Goal: Information Seeking & Learning: Find contact information

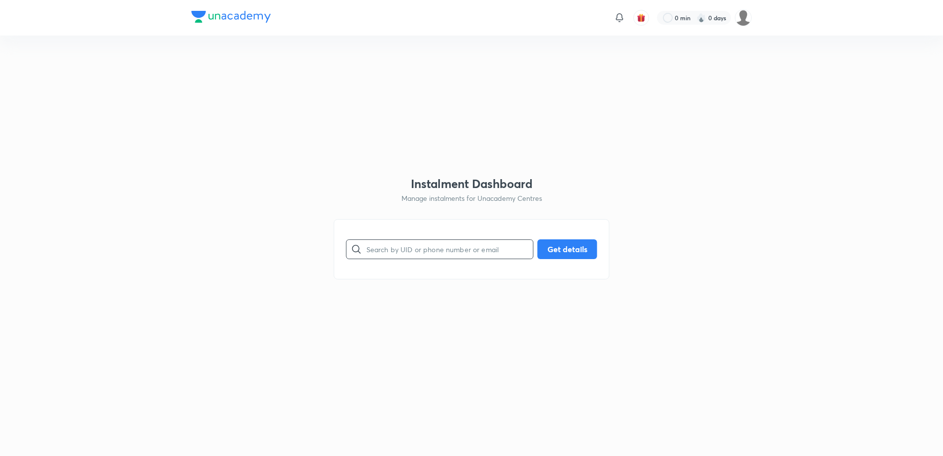
click at [426, 247] on input "text" at bounding box center [449, 248] width 167 height 25
paste input "SNCEJGPJVF"
type input "SNCEJGPJVF"
click at [574, 247] on button "Get details" at bounding box center [567, 248] width 60 height 20
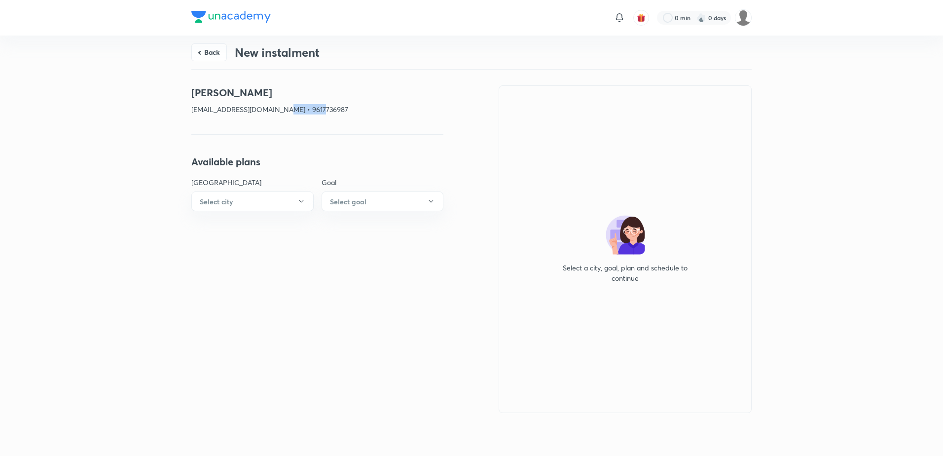
drag, startPoint x: 324, startPoint y: 110, endPoint x: 282, endPoint y: 113, distance: 41.5
click at [282, 113] on p "[EMAIL_ADDRESS][DOMAIN_NAME] • 9617736987" at bounding box center [317, 109] width 252 height 10
copy p "9617736987"
click at [209, 54] on button "Back" at bounding box center [208, 51] width 35 height 18
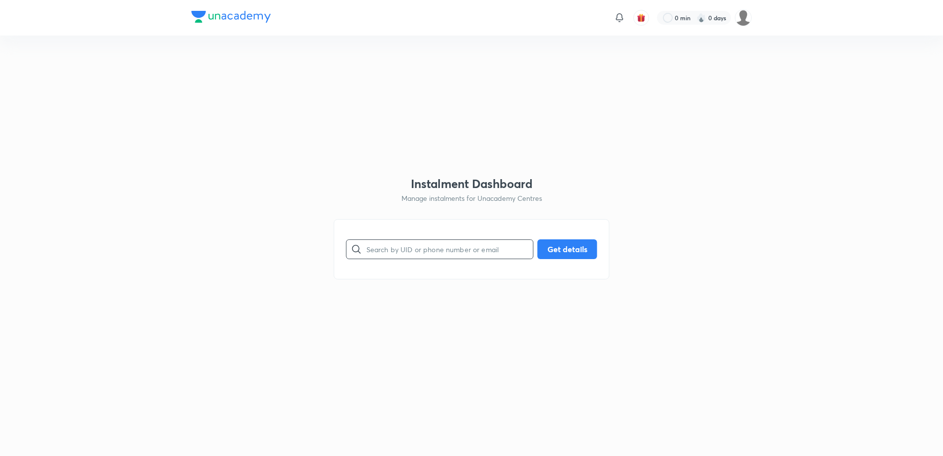
click at [433, 245] on input "text" at bounding box center [449, 248] width 167 height 25
paste input "JYZLILDEXM"
type input "JYZLILDEXM"
click at [563, 255] on button "Get details" at bounding box center [567, 248] width 60 height 20
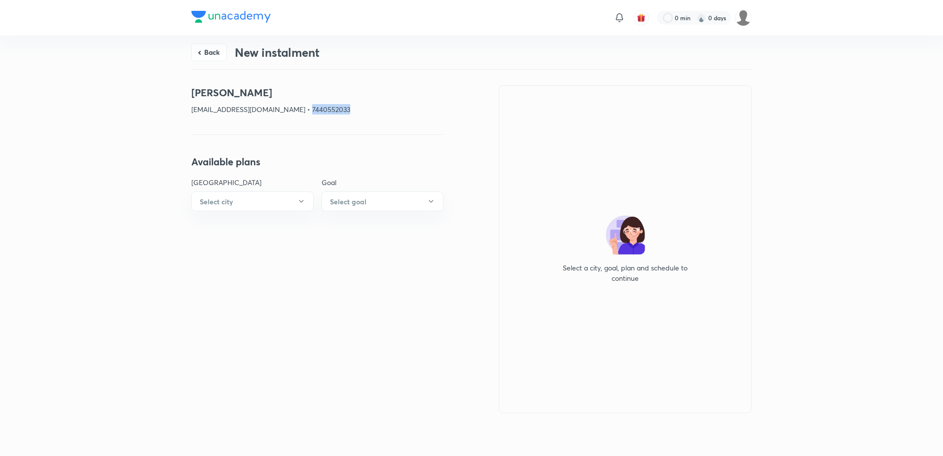
drag, startPoint x: 361, startPoint y: 108, endPoint x: 304, endPoint y: 114, distance: 58.0
click at [304, 114] on div "[PERSON_NAME] [EMAIL_ADDRESS][DOMAIN_NAME] • 7440552033" at bounding box center [317, 103] width 252 height 37
copy p "7440552033"
click at [202, 55] on button "Back" at bounding box center [208, 51] width 35 height 18
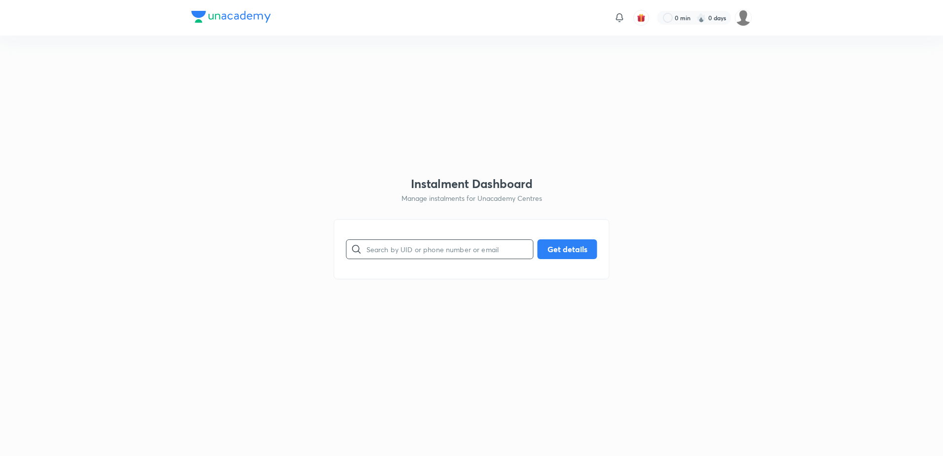
click at [464, 252] on input "text" at bounding box center [449, 248] width 167 height 25
paste input "8ZIC4ETS6D"
type input "8ZIC4ETS6D"
click at [577, 246] on button "Get details" at bounding box center [567, 248] width 60 height 20
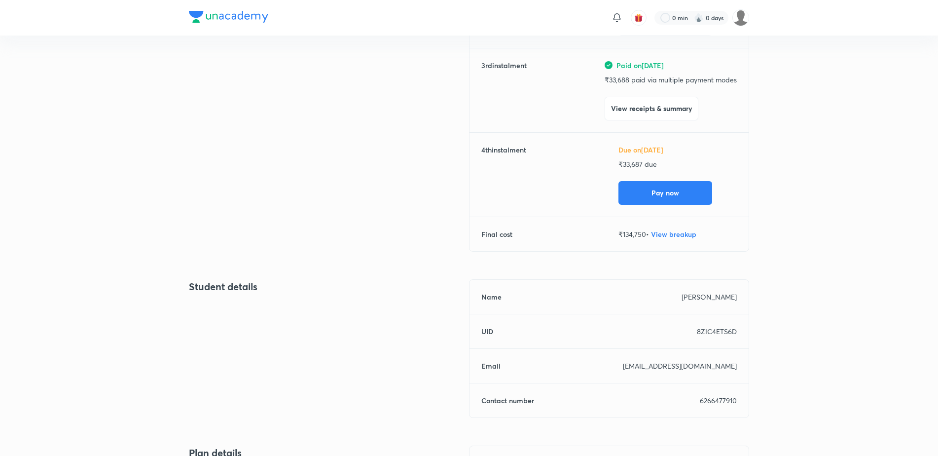
scroll to position [296, 0]
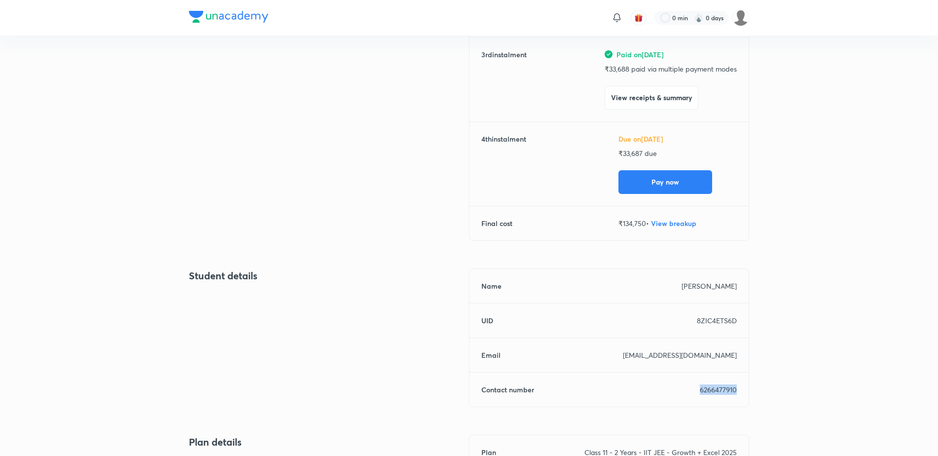
drag, startPoint x: 749, startPoint y: 384, endPoint x: 686, endPoint y: 389, distance: 63.8
click at [686, 389] on div "Back [PERSON_NAME] Due on [DATE] New Instalment Class 11 - 2 Years - IIT JEE - …" at bounding box center [469, 192] width 938 height 904
copy p "6266477910"
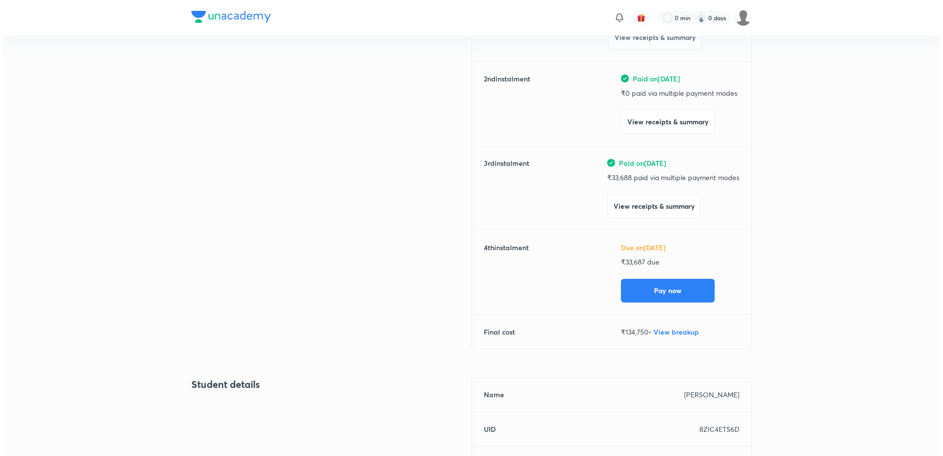
scroll to position [0, 0]
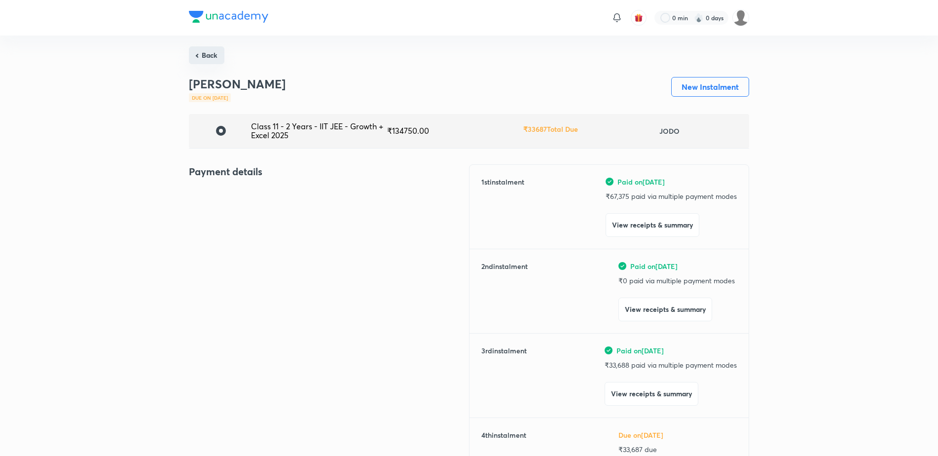
click at [206, 63] on button "Back" at bounding box center [206, 55] width 35 height 18
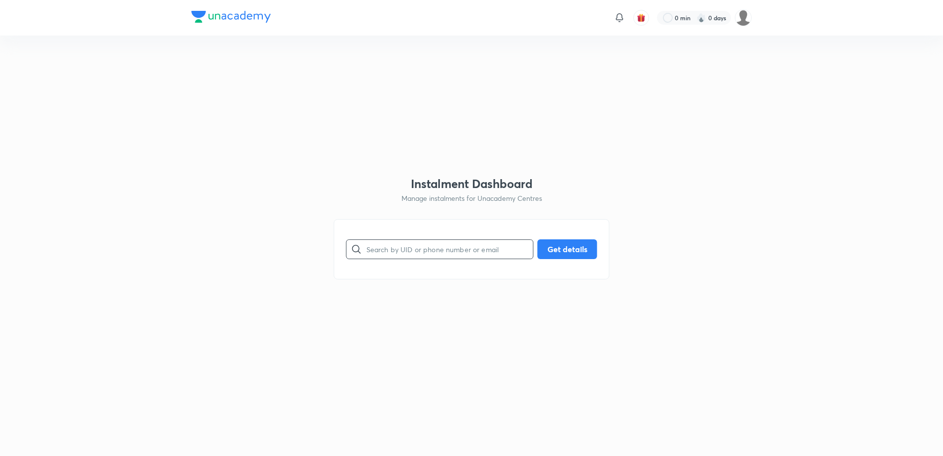
click at [433, 249] on input "text" at bounding box center [449, 248] width 167 height 25
paste input "OGC4TSNFUQ"
type input "OGC4TSNFUQ"
click at [574, 249] on button "Get details" at bounding box center [567, 248] width 60 height 20
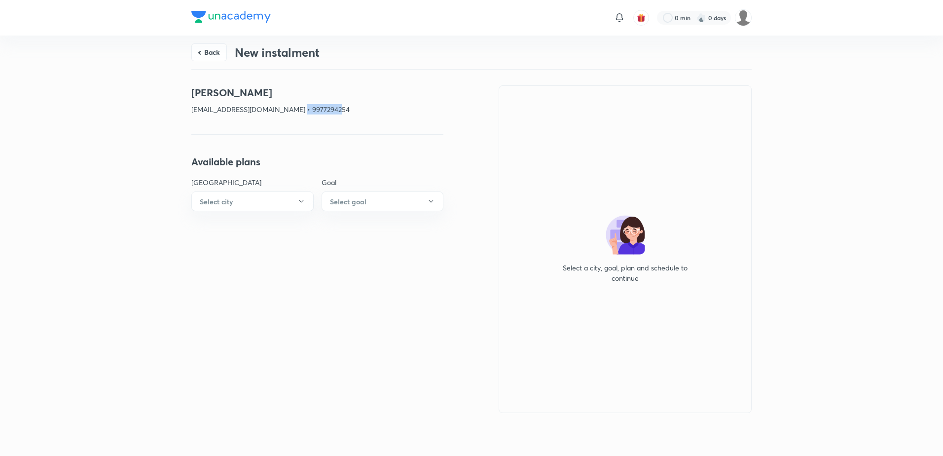
drag, startPoint x: 333, startPoint y: 114, endPoint x: 285, endPoint y: 112, distance: 47.8
click at [285, 112] on p "[EMAIL_ADDRESS][DOMAIN_NAME] • 9977294254" at bounding box center [317, 109] width 252 height 10
copy p "9977294254"
click at [193, 47] on button "Back" at bounding box center [208, 51] width 35 height 18
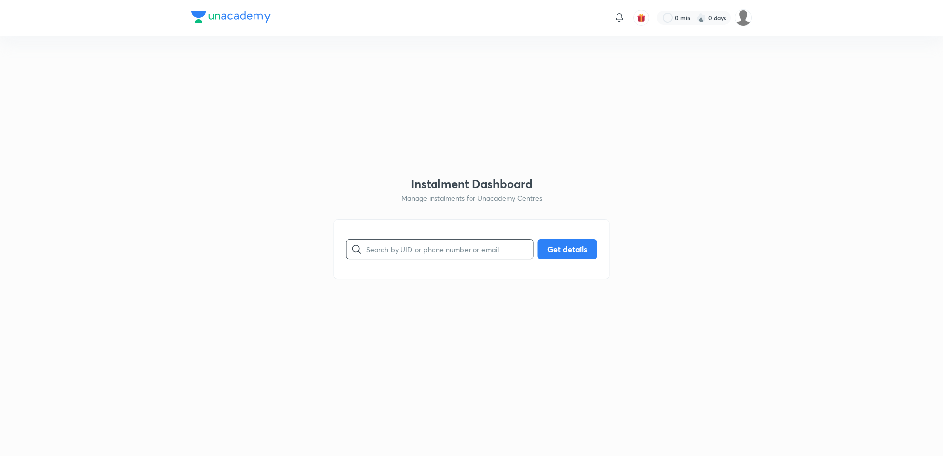
click at [476, 256] on input "text" at bounding box center [449, 248] width 167 height 25
paste input "UFNCPGRL8F"
type input "UFNCPGRL8F"
click at [570, 254] on button "Get details" at bounding box center [567, 248] width 60 height 20
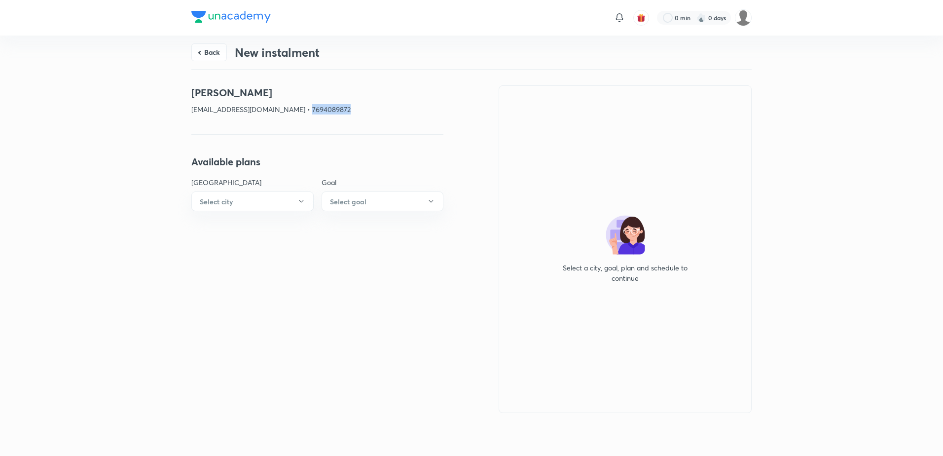
drag, startPoint x: 345, startPoint y: 109, endPoint x: 303, endPoint y: 110, distance: 41.9
click at [303, 110] on p "[EMAIL_ADDRESS][DOMAIN_NAME] • 7694089872" at bounding box center [317, 109] width 252 height 10
copy p "7694089872"
click at [209, 58] on button "Back" at bounding box center [208, 51] width 35 height 18
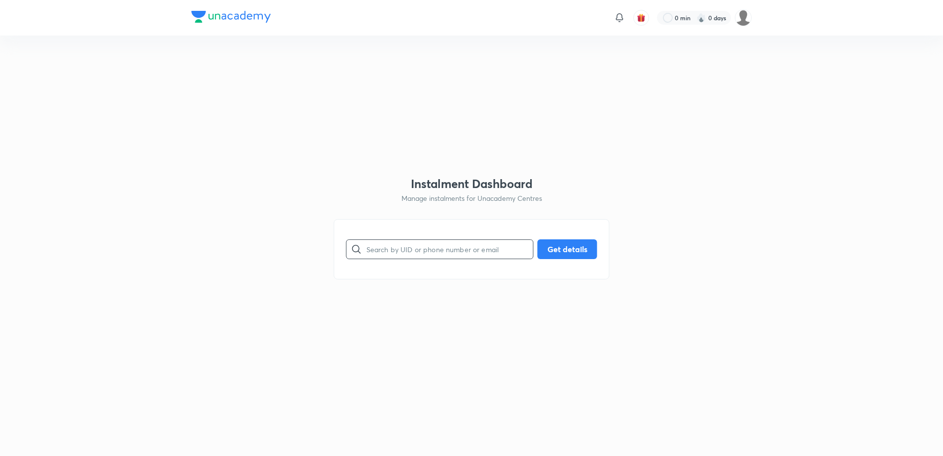
click at [410, 248] on input "text" at bounding box center [449, 248] width 167 height 25
paste input "6BW1Q896L0"
type input "6BW1Q896L0"
click at [568, 254] on button "Get details" at bounding box center [567, 248] width 60 height 20
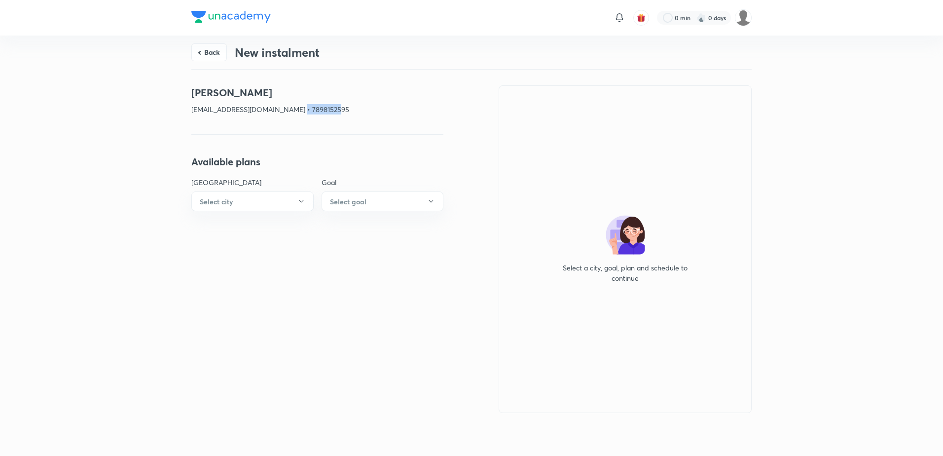
drag, startPoint x: 327, startPoint y: 107, endPoint x: 296, endPoint y: 115, distance: 31.9
click at [296, 115] on div "[PERSON_NAME] [EMAIL_ADDRESS][DOMAIN_NAME] • 7898152595" at bounding box center [317, 103] width 252 height 37
copy p "7898152595"
click at [204, 51] on button "Back" at bounding box center [208, 51] width 35 height 18
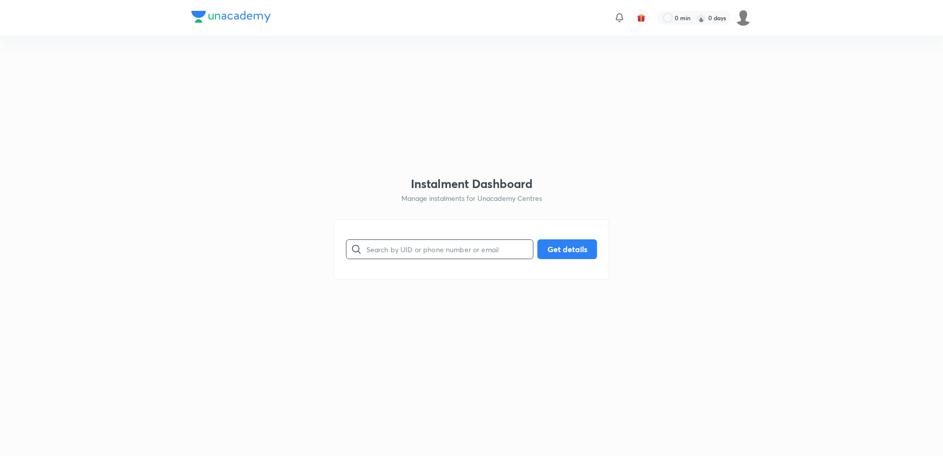
click at [463, 249] on input "text" at bounding box center [449, 248] width 167 height 25
paste input "RQDQAF3KWQ"
type input "RQDQAF3KWQ"
click at [559, 247] on button "Get details" at bounding box center [567, 248] width 60 height 20
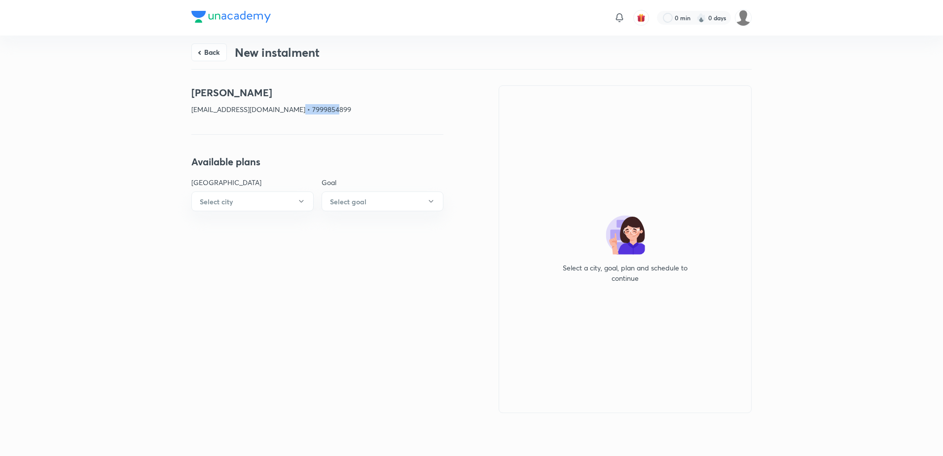
drag, startPoint x: 293, startPoint y: 108, endPoint x: 333, endPoint y: 111, distance: 40.0
click at [333, 111] on p "[EMAIL_ADDRESS][DOMAIN_NAME] • 7999854899" at bounding box center [317, 109] width 252 height 10
copy p "7999854899"
click at [215, 55] on button "Back" at bounding box center [208, 51] width 35 height 18
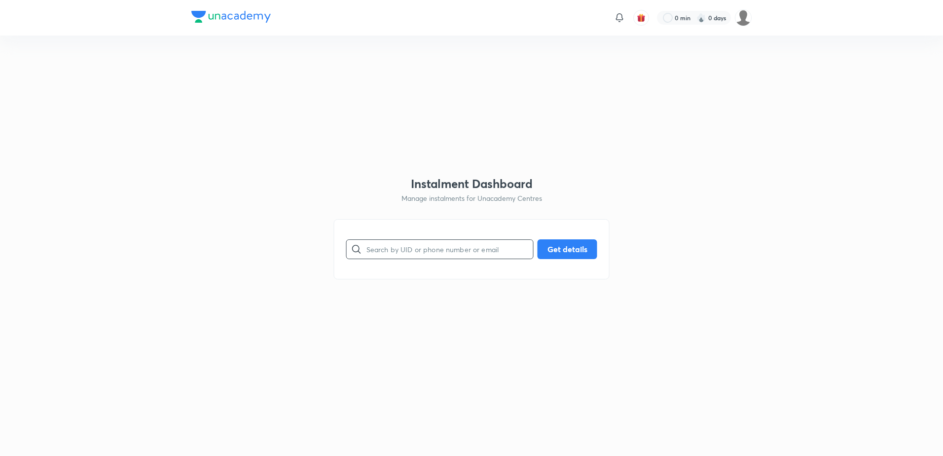
click at [435, 241] on input "text" at bounding box center [449, 248] width 167 height 25
paste input "CLOAI9TB2X"
type input "CLOAI9TB2X"
click at [553, 248] on button "Get details" at bounding box center [567, 248] width 60 height 20
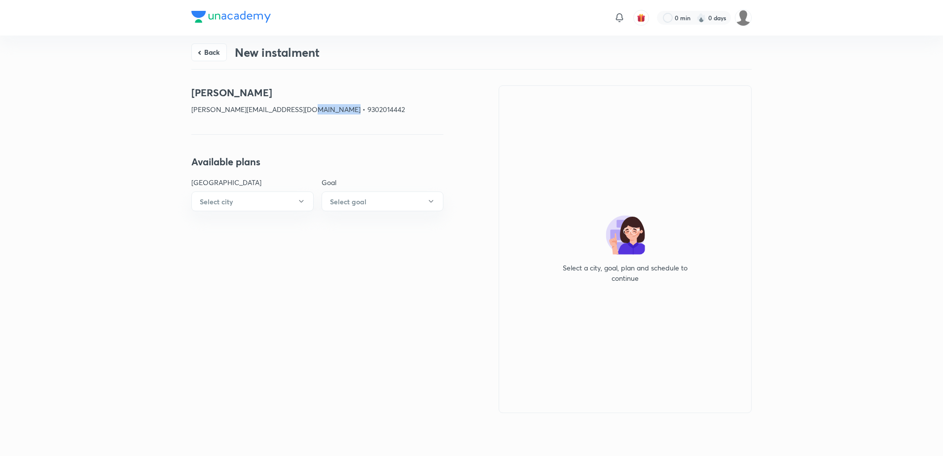
drag, startPoint x: 343, startPoint y: 107, endPoint x: 300, endPoint y: 111, distance: 43.6
click at [300, 111] on p "[PERSON_NAME][EMAIL_ADDRESS][DOMAIN_NAME] • 9302014442" at bounding box center [317, 109] width 252 height 10
copy p "9302014442"
click at [213, 55] on button "Back" at bounding box center [208, 51] width 35 height 18
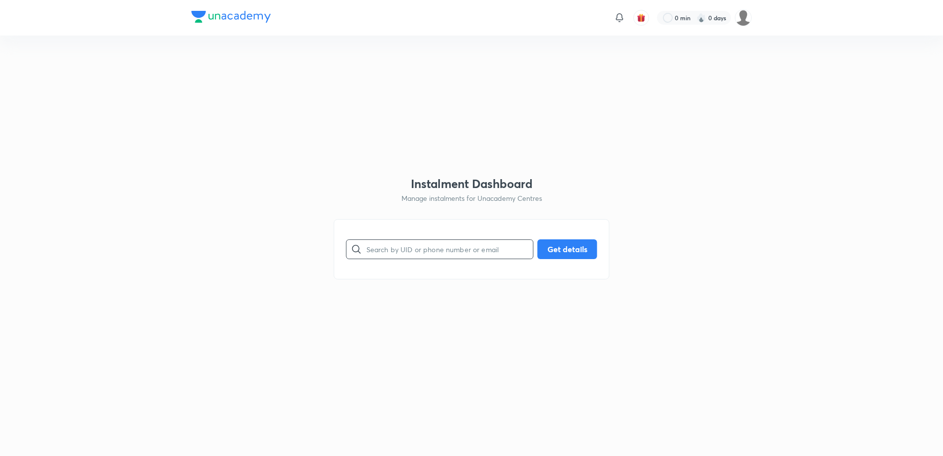
click at [438, 252] on input "text" at bounding box center [449, 248] width 167 height 25
paste input "AVCD6VCRBT"
type input "AVCD6VCRBT"
click at [552, 248] on button "Get details" at bounding box center [567, 248] width 60 height 20
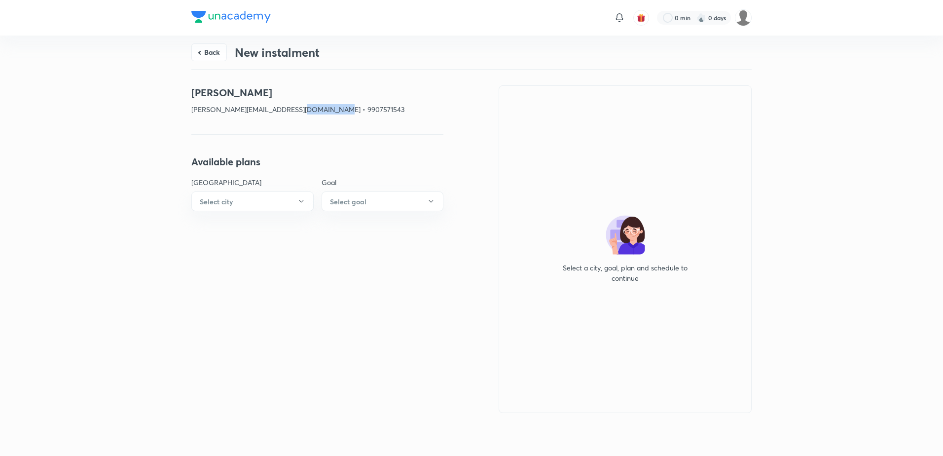
drag, startPoint x: 298, startPoint y: 107, endPoint x: 335, endPoint y: 107, distance: 37.0
click at [335, 107] on p "[PERSON_NAME][EMAIL_ADDRESS][DOMAIN_NAME] • 9907571543" at bounding box center [317, 109] width 252 height 10
copy p "9907571543"
click at [214, 53] on button "Back" at bounding box center [208, 51] width 35 height 18
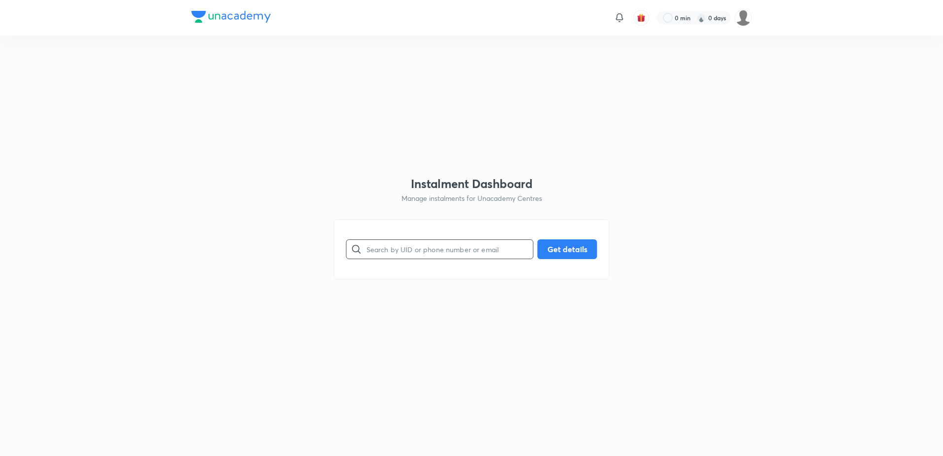
click at [449, 254] on input "text" at bounding box center [449, 248] width 167 height 25
paste input "PQ7ZB5E634"
type input "PQ7ZB5E634"
click at [582, 241] on button "Get details" at bounding box center [567, 248] width 60 height 20
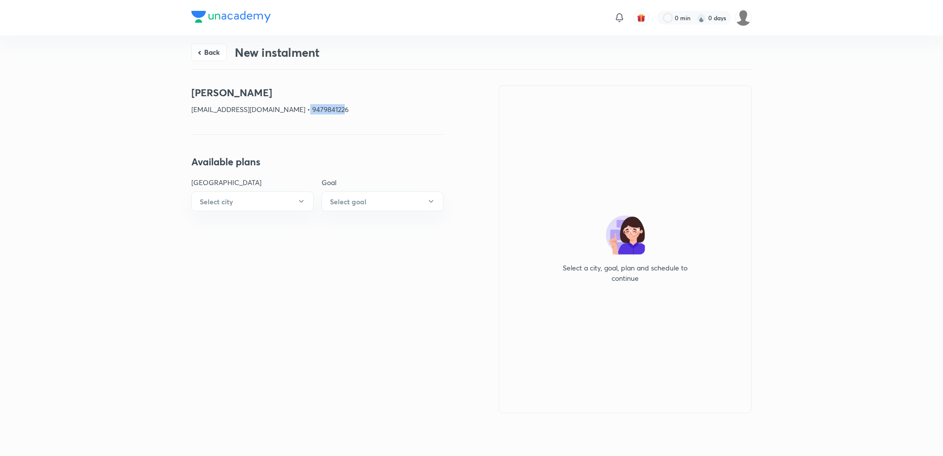
drag, startPoint x: 343, startPoint y: 106, endPoint x: 301, endPoint y: 113, distance: 43.0
click at [301, 113] on p "[EMAIL_ADDRESS][DOMAIN_NAME] • 9479841226" at bounding box center [317, 109] width 252 height 10
copy p "9479841226"
click at [222, 54] on button "Back" at bounding box center [208, 51] width 35 height 18
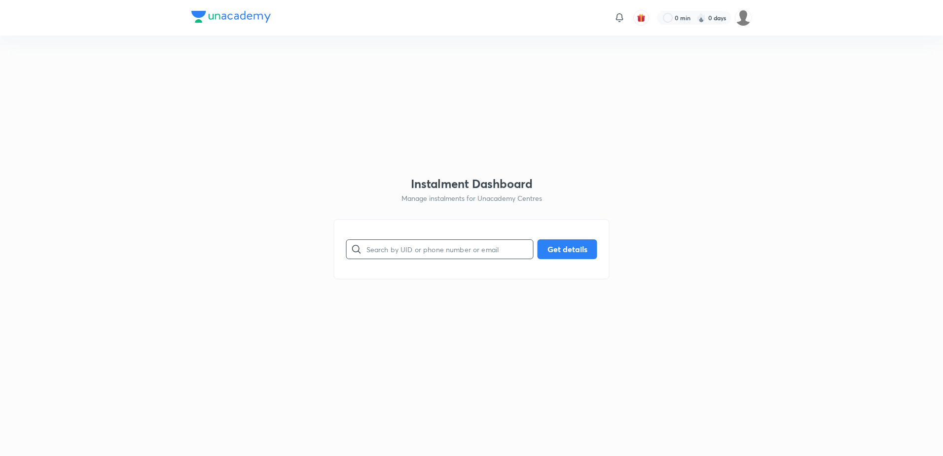
click at [414, 243] on input "text" at bounding box center [449, 248] width 167 height 25
paste input "J0Q7R6GRR2"
type input "J0Q7R6GRR2"
click at [575, 242] on button "Get details" at bounding box center [567, 248] width 60 height 20
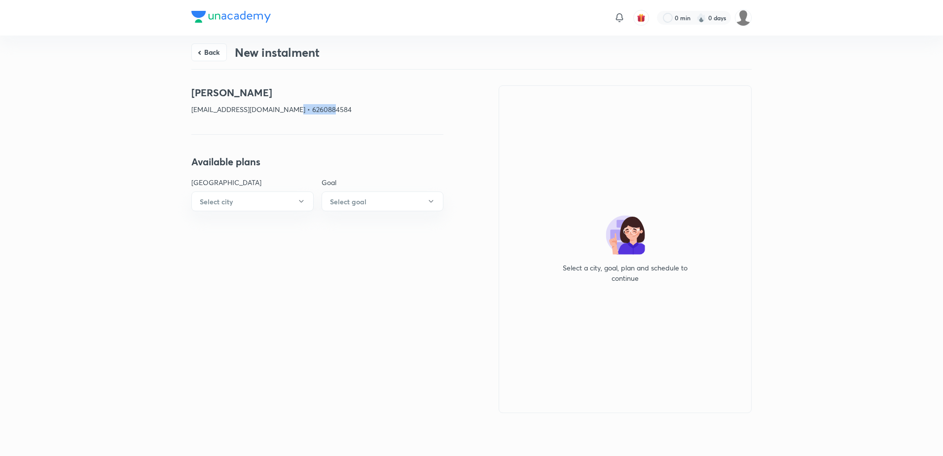
drag, startPoint x: 342, startPoint y: 102, endPoint x: 287, endPoint y: 108, distance: 55.5
click at [287, 108] on div "[PERSON_NAME] [EMAIL_ADDRESS][DOMAIN_NAME] • 6260884584" at bounding box center [317, 103] width 252 height 37
click at [222, 46] on button "Back" at bounding box center [208, 51] width 35 height 18
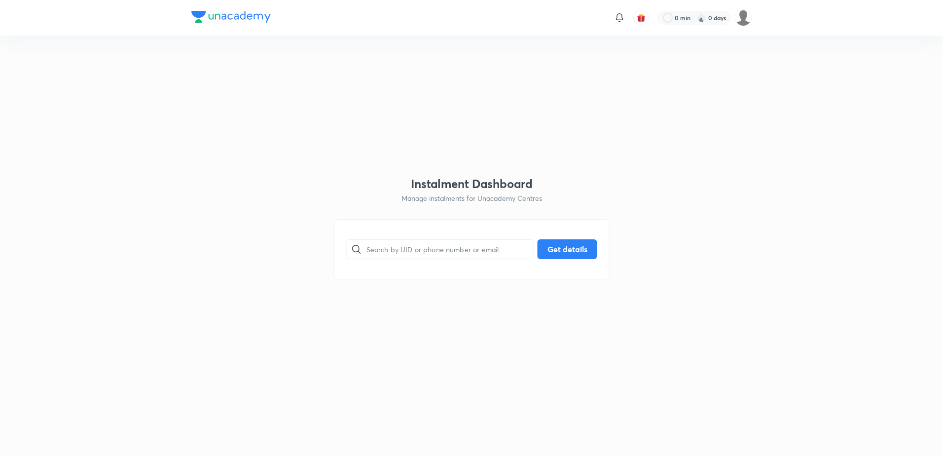
click at [408, 235] on div "​ Get details" at bounding box center [472, 249] width 276 height 60
click at [409, 240] on div "​ Get details" at bounding box center [472, 249] width 276 height 60
click at [411, 242] on input "text" at bounding box center [449, 248] width 167 height 25
paste input "J7VV814DXM"
type input "J7VV814DXM"
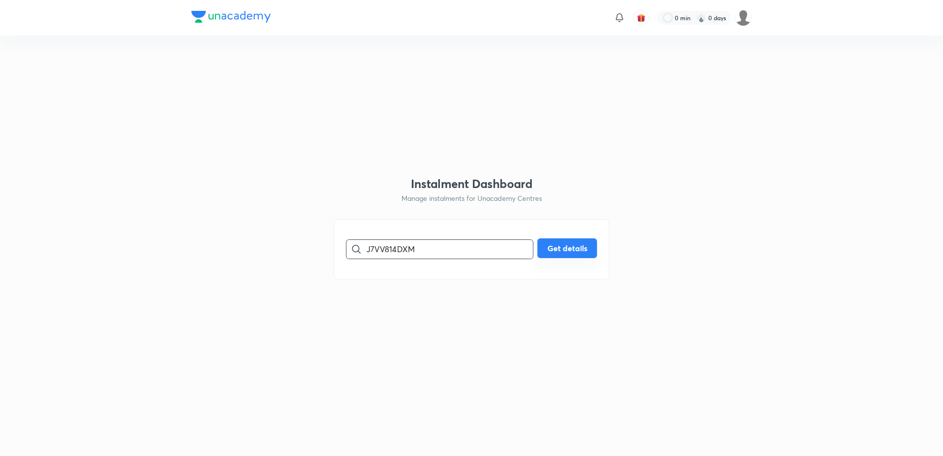
click at [546, 247] on button "Get details" at bounding box center [567, 248] width 60 height 20
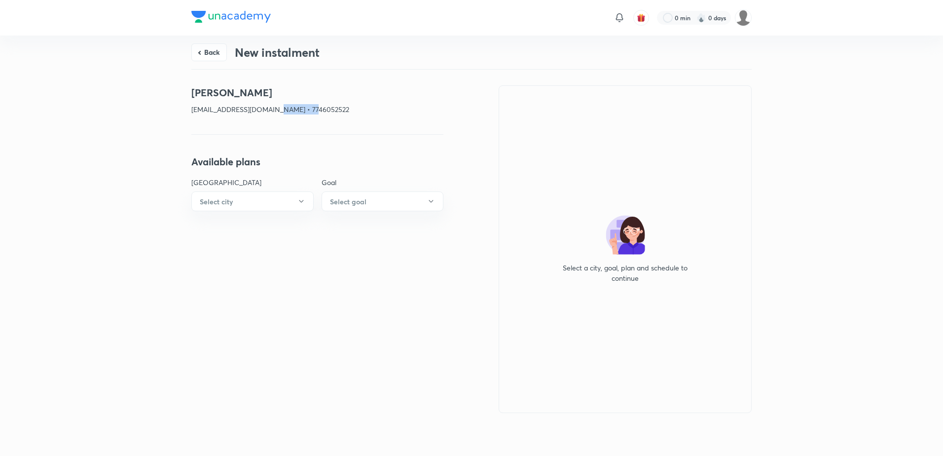
drag, startPoint x: 325, startPoint y: 108, endPoint x: 270, endPoint y: 112, distance: 55.4
click at [270, 112] on p "[EMAIL_ADDRESS][DOMAIN_NAME] • 7746052522" at bounding box center [317, 109] width 252 height 10
click at [214, 50] on button "Back" at bounding box center [208, 52] width 35 height 18
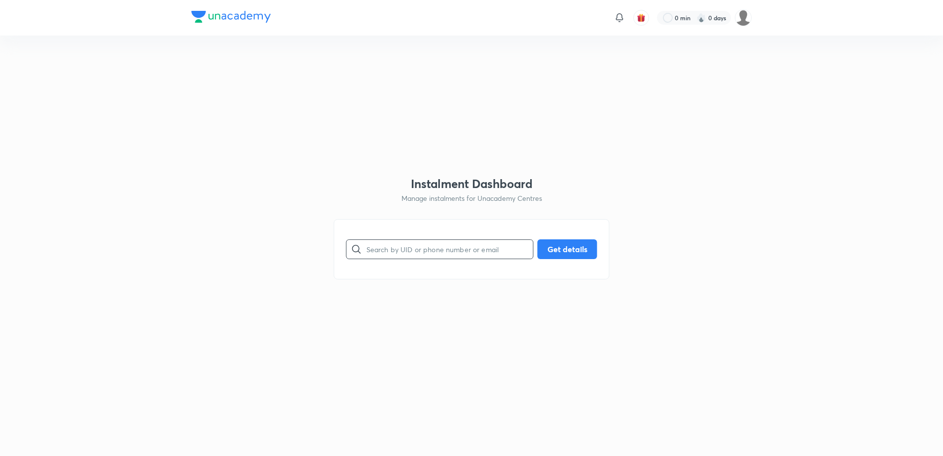
click at [408, 248] on input "text" at bounding box center [449, 248] width 167 height 25
paste input "39QE0HEP2L"
type input "39QE0HEP2L"
click at [573, 248] on button "Get details" at bounding box center [567, 248] width 60 height 20
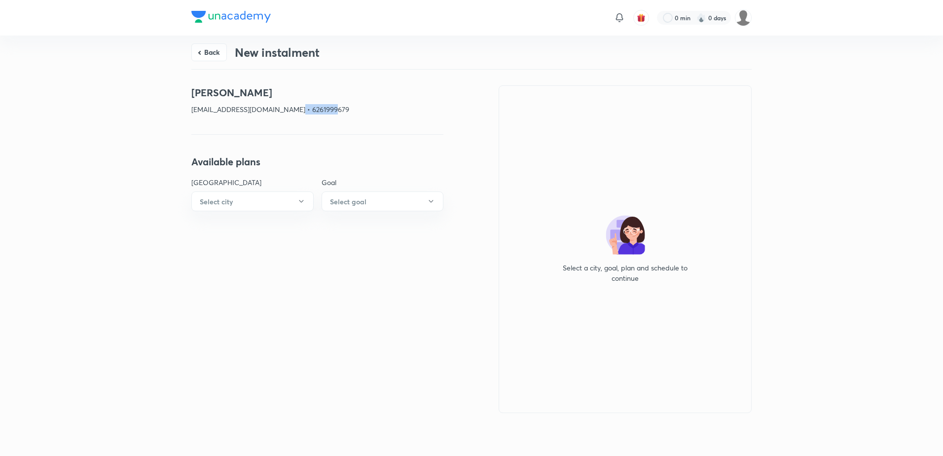
drag, startPoint x: 341, startPoint y: 110, endPoint x: 288, endPoint y: 114, distance: 52.9
click at [288, 114] on p "[EMAIL_ADDRESS][DOMAIN_NAME] • 6261999679" at bounding box center [317, 109] width 252 height 10
click at [213, 55] on button "Back" at bounding box center [208, 52] width 35 height 18
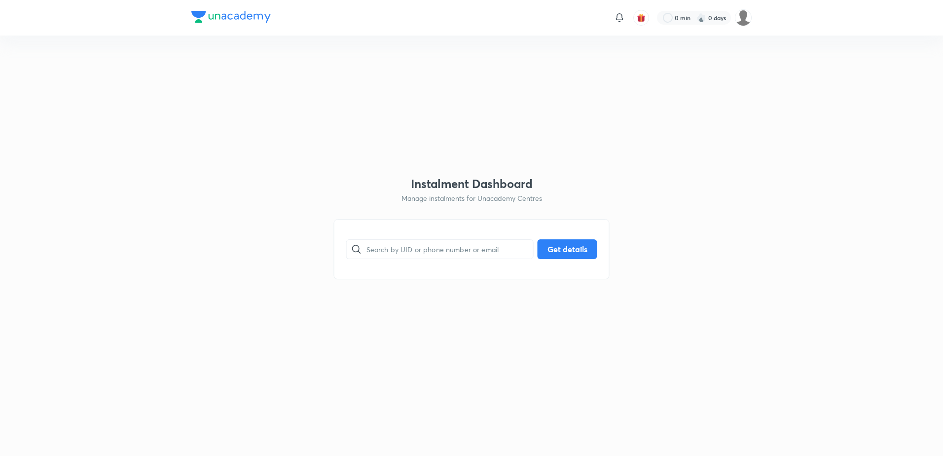
click at [449, 264] on div "​ Get details" at bounding box center [472, 249] width 276 height 60
click at [449, 258] on input "text" at bounding box center [449, 248] width 167 height 25
paste input "FUGNMAF7KZ"
type input "FUGNMAF7KZ"
click at [547, 248] on button "Get details" at bounding box center [567, 248] width 60 height 20
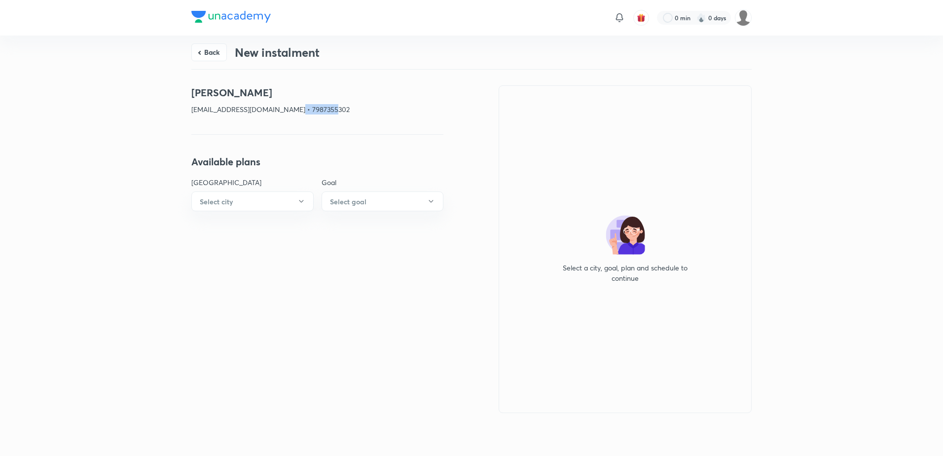
drag, startPoint x: 335, startPoint y: 109, endPoint x: 294, endPoint y: 109, distance: 40.9
click at [294, 109] on p "[EMAIL_ADDRESS][DOMAIN_NAME] • 7987355302" at bounding box center [317, 109] width 252 height 10
click at [222, 51] on button "Back" at bounding box center [208, 51] width 35 height 18
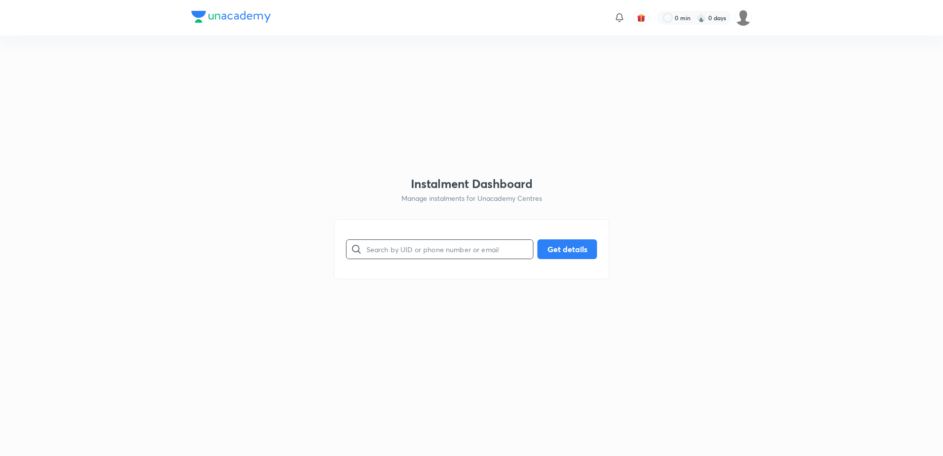
click at [469, 248] on input "text" at bounding box center [449, 248] width 167 height 25
paste input "BMXKKJZJI5"
type input "BMXKKJZJI5"
click at [547, 247] on button "Get details" at bounding box center [567, 248] width 60 height 20
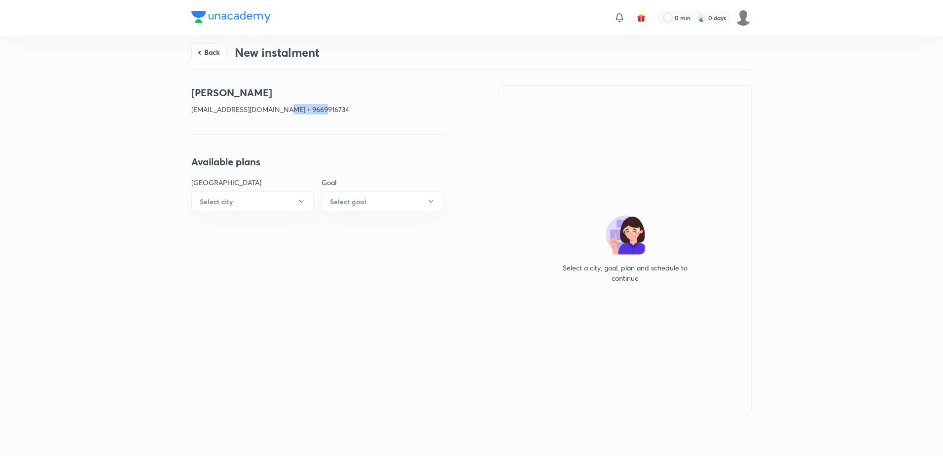
drag, startPoint x: 343, startPoint y: 108, endPoint x: 279, endPoint y: 107, distance: 64.1
click at [279, 107] on p "[EMAIL_ADDRESS][DOMAIN_NAME] • 9669916734" at bounding box center [317, 109] width 252 height 10
click at [208, 47] on button "Back" at bounding box center [208, 51] width 35 height 18
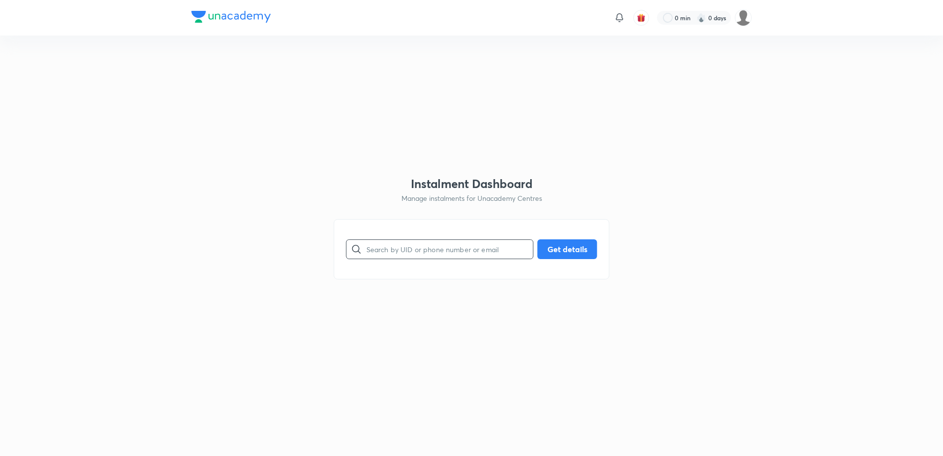
click at [407, 241] on input "text" at bounding box center [449, 248] width 167 height 25
paste input "01N550CBU8"
type input "01N550CBU8"
click at [564, 250] on button "Get details" at bounding box center [567, 248] width 60 height 20
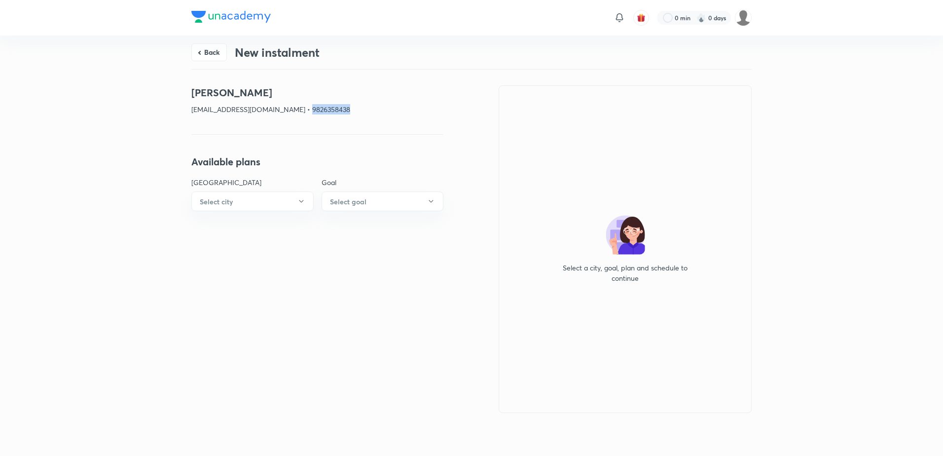
drag, startPoint x: 365, startPoint y: 107, endPoint x: 304, endPoint y: 109, distance: 60.7
click at [304, 109] on p "[EMAIL_ADDRESS][DOMAIN_NAME] • 9826358438" at bounding box center [317, 109] width 252 height 10
click at [200, 53] on button "Back" at bounding box center [208, 51] width 35 height 18
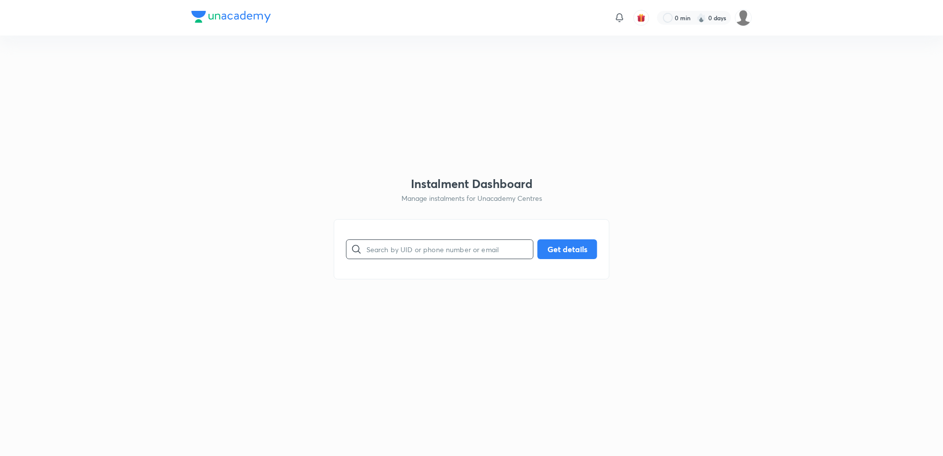
click at [383, 254] on input "text" at bounding box center [449, 248] width 167 height 25
paste input "WBV92U2F6E"
type input "WBV92U2F6E"
click at [575, 250] on button "Get details" at bounding box center [567, 248] width 60 height 20
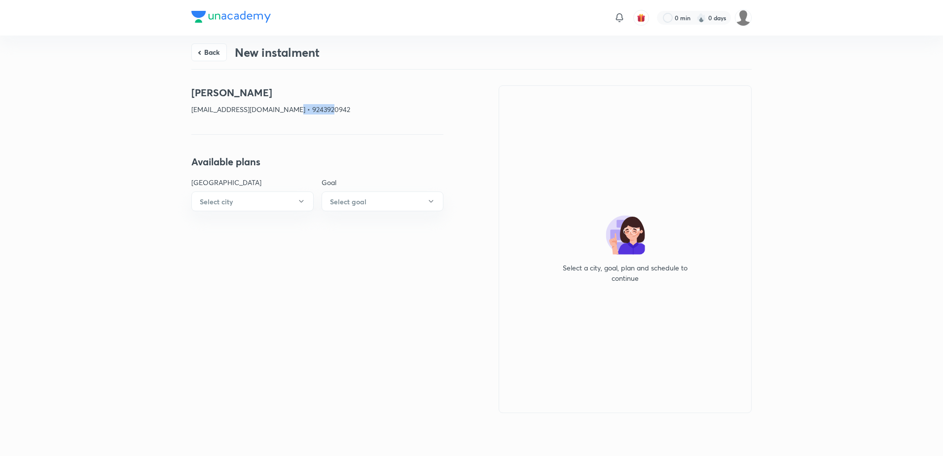
drag, startPoint x: 331, startPoint y: 106, endPoint x: 283, endPoint y: 113, distance: 48.4
click at [283, 113] on p "[EMAIL_ADDRESS][DOMAIN_NAME] • 9243920942" at bounding box center [317, 109] width 252 height 10
click at [215, 55] on button "Back" at bounding box center [208, 51] width 35 height 18
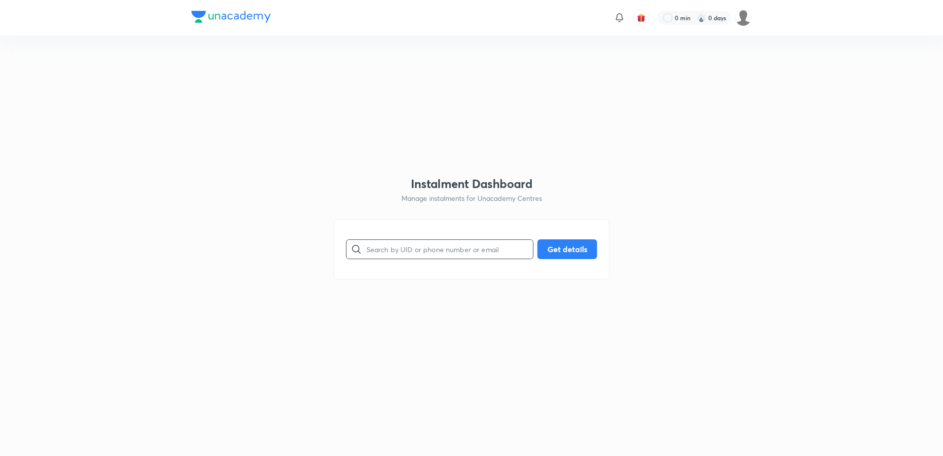
click at [390, 246] on input "text" at bounding box center [449, 248] width 167 height 25
paste input "CEZ0R6YVDI"
type input "CEZ0R6YVDI"
click at [564, 246] on button "Get details" at bounding box center [567, 248] width 60 height 20
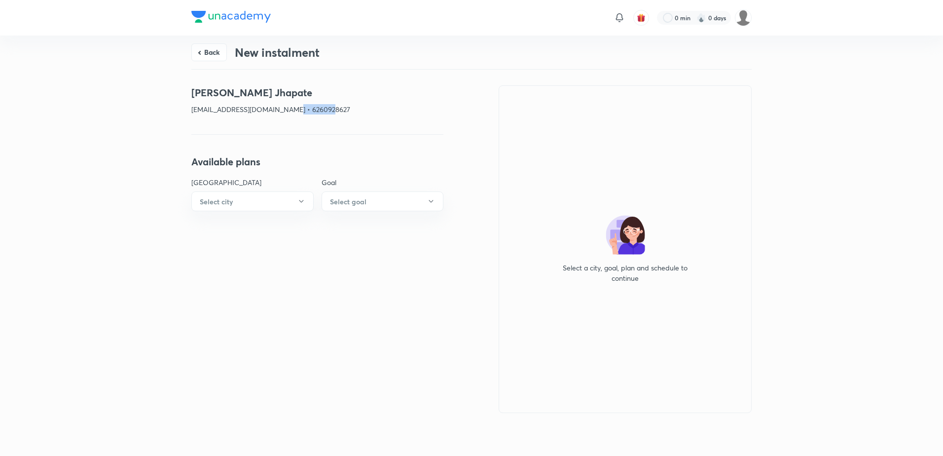
drag, startPoint x: 346, startPoint y: 109, endPoint x: 289, endPoint y: 108, distance: 57.2
click at [289, 108] on p "[EMAIL_ADDRESS][DOMAIN_NAME] • 6260928627" at bounding box center [317, 109] width 252 height 10
click at [213, 56] on button "Back" at bounding box center [208, 51] width 35 height 18
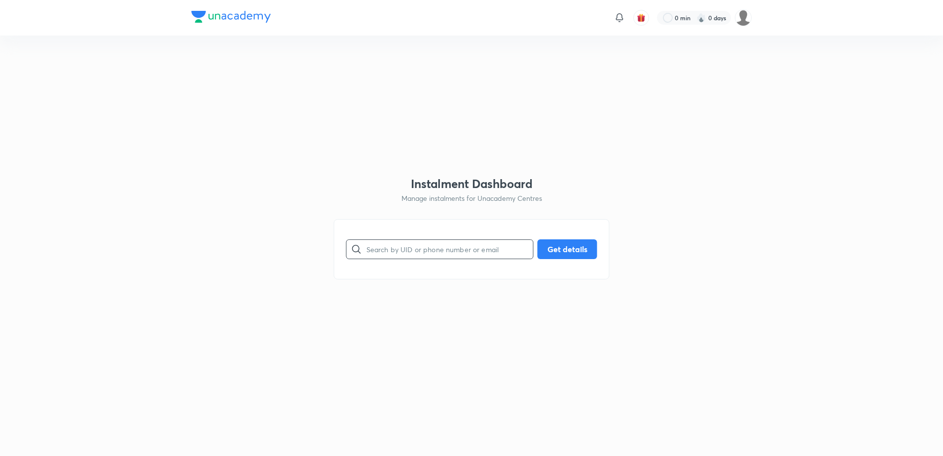
click at [417, 242] on input "text" at bounding box center [449, 248] width 167 height 25
paste input "WYTUR467DA"
type input "WYTUR467DA"
click at [552, 252] on button "Get details" at bounding box center [567, 248] width 60 height 20
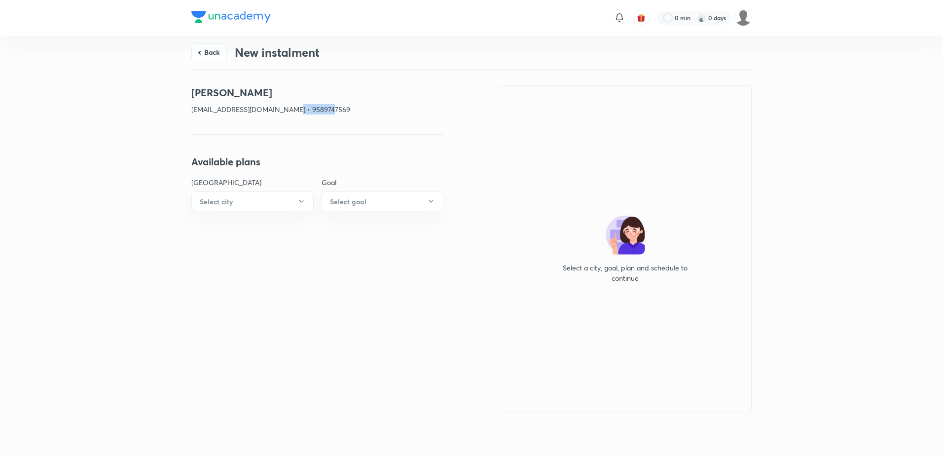
drag, startPoint x: 363, startPoint y: 111, endPoint x: 285, endPoint y: 112, distance: 77.9
click at [285, 112] on p "[EMAIL_ADDRESS][DOMAIN_NAME] • 9589747569" at bounding box center [317, 109] width 252 height 10
click at [211, 46] on button "Back" at bounding box center [208, 51] width 35 height 18
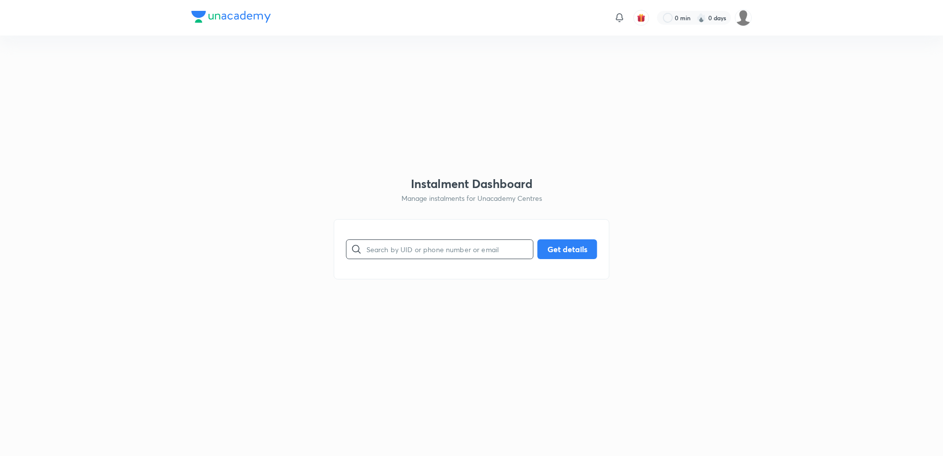
click at [405, 241] on input "text" at bounding box center [449, 248] width 167 height 25
paste input "BEWVED7E3I"
type input "BEWVED7E3I"
click at [566, 252] on button "Get details" at bounding box center [567, 248] width 60 height 20
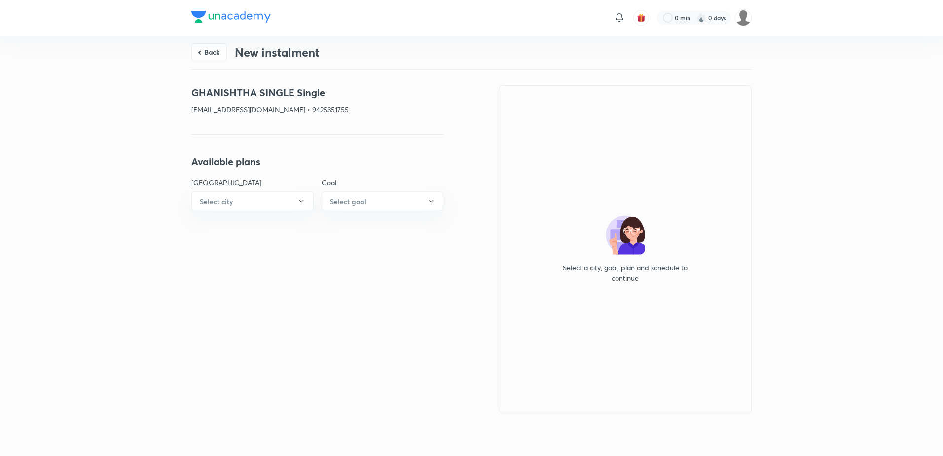
click at [337, 99] on h4 "GHANISHTHA SINGLE Single" at bounding box center [317, 92] width 252 height 15
drag, startPoint x: 336, startPoint y: 103, endPoint x: 281, endPoint y: 111, distance: 56.3
click at [281, 111] on div "GHANISHTHA SINGLE Single [EMAIL_ADDRESS][DOMAIN_NAME] • 9425351755" at bounding box center [317, 103] width 252 height 37
click at [203, 53] on button "Back" at bounding box center [208, 51] width 35 height 18
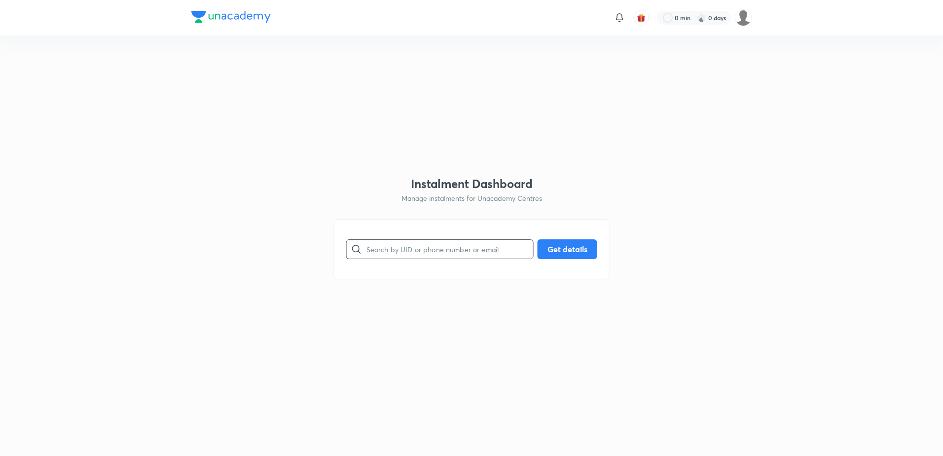
click at [450, 241] on input "text" at bounding box center [449, 248] width 167 height 25
paste input "KP45V6GZ6T"
type input "KP45V6GZ6T"
click at [565, 255] on button "Get details" at bounding box center [567, 248] width 60 height 20
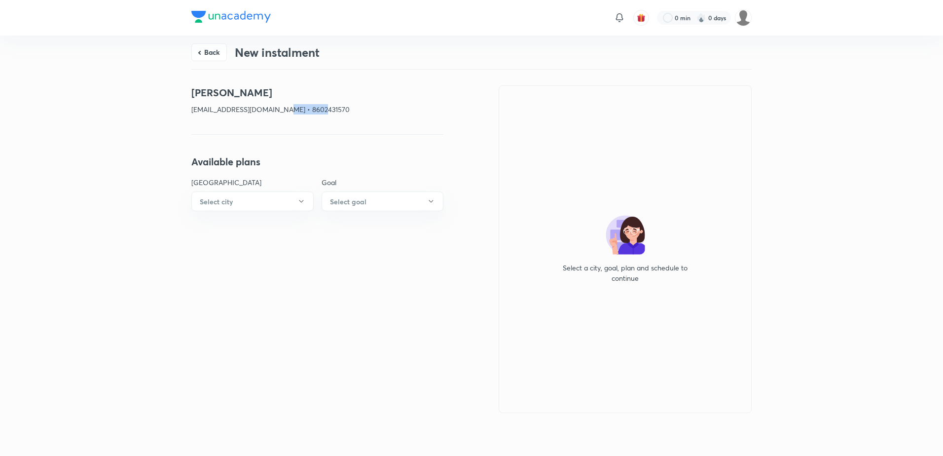
drag, startPoint x: 334, startPoint y: 115, endPoint x: 282, endPoint y: 112, distance: 52.3
click at [282, 112] on div "[PERSON_NAME] [EMAIL_ADDRESS][DOMAIN_NAME] • 8602431570" at bounding box center [317, 103] width 252 height 37
click at [214, 51] on button "Back" at bounding box center [208, 51] width 35 height 18
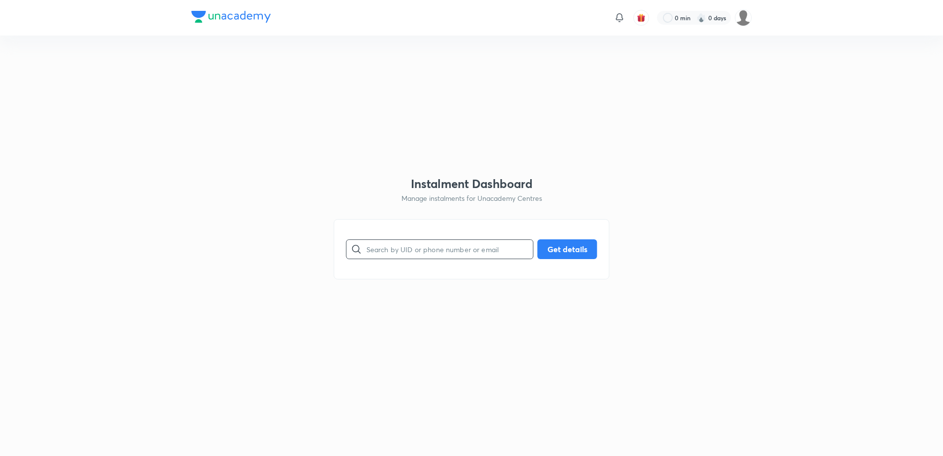
click at [401, 242] on input "text" at bounding box center [449, 248] width 167 height 25
paste input "9OWEY8JRK6"
type input "9OWEY8JRK6"
click at [562, 251] on button "Get details" at bounding box center [567, 248] width 60 height 20
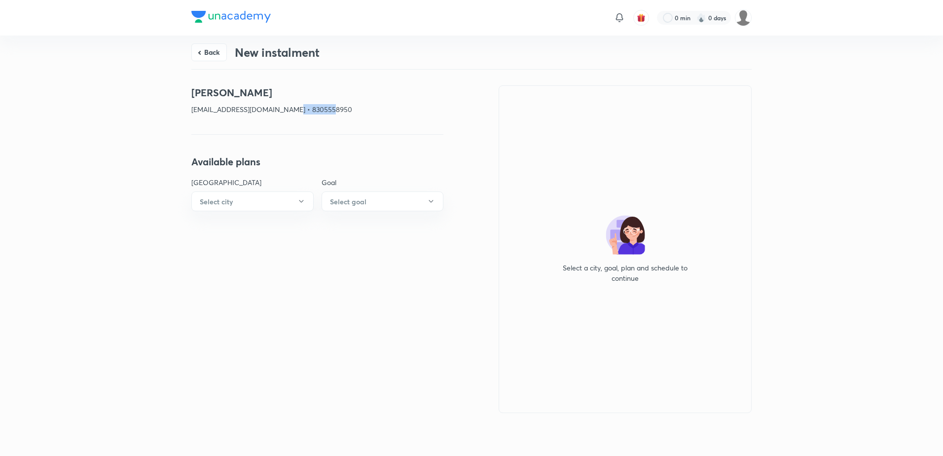
drag, startPoint x: 335, startPoint y: 109, endPoint x: 284, endPoint y: 114, distance: 50.5
click at [284, 114] on p "[EMAIL_ADDRESS][DOMAIN_NAME] • 8305558950" at bounding box center [317, 109] width 252 height 10
click at [219, 51] on button "Back" at bounding box center [208, 52] width 35 height 18
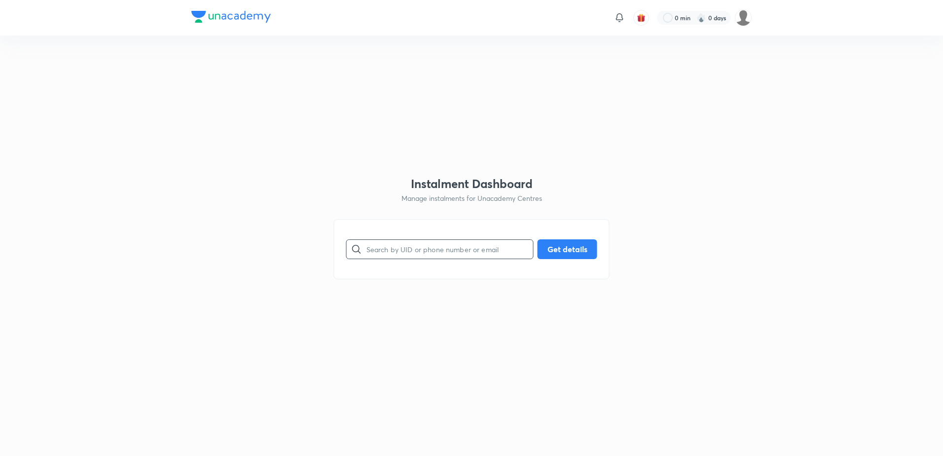
click at [439, 253] on input "text" at bounding box center [449, 248] width 167 height 25
paste input "PRFG9CQNP9"
type input "PRFG9CQNP9"
click at [570, 248] on button "Get details" at bounding box center [567, 248] width 60 height 20
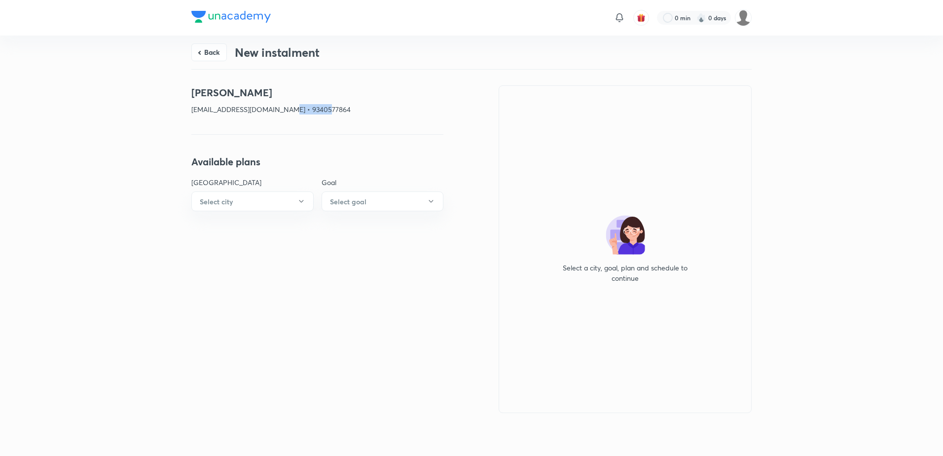
drag, startPoint x: 359, startPoint y: 109, endPoint x: 282, endPoint y: 107, distance: 77.4
click at [282, 107] on p "[EMAIL_ADDRESS][DOMAIN_NAME] • 9340577864" at bounding box center [317, 109] width 252 height 10
click at [200, 48] on button "Back" at bounding box center [208, 51] width 35 height 18
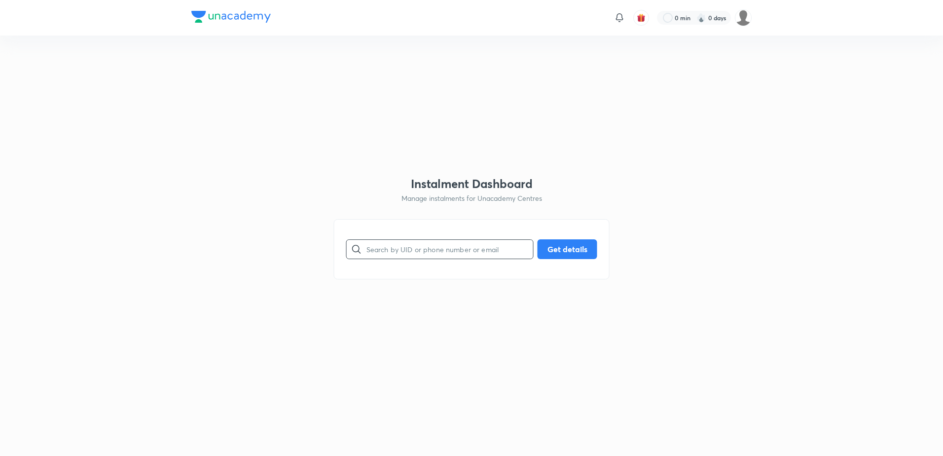
click at [415, 262] on div "​ Get details" at bounding box center [472, 249] width 276 height 60
paste input "15Y6MC09V8"
type input "15Y6MC09V8"
click at [567, 248] on button "Get details" at bounding box center [567, 248] width 60 height 20
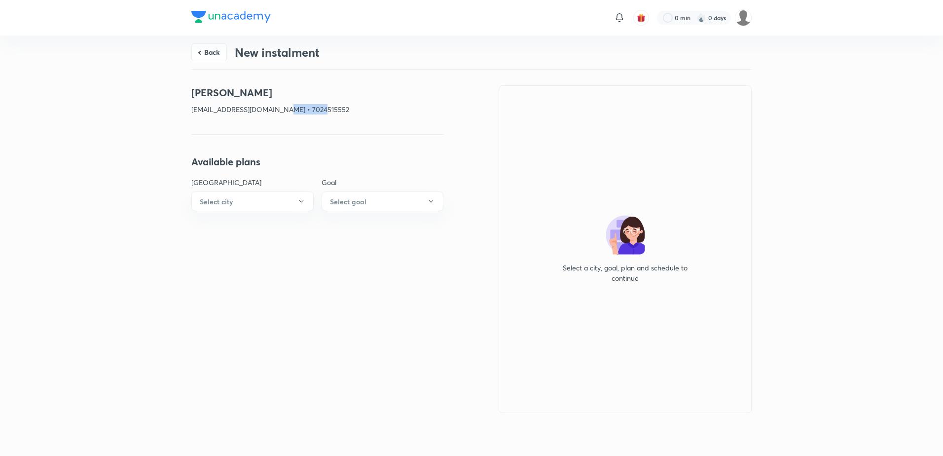
drag, startPoint x: 324, startPoint y: 109, endPoint x: 280, endPoint y: 111, distance: 44.9
click at [280, 111] on p "[EMAIL_ADDRESS][DOMAIN_NAME] • 7024515552" at bounding box center [317, 109] width 252 height 10
click at [212, 55] on button "Back" at bounding box center [208, 51] width 35 height 18
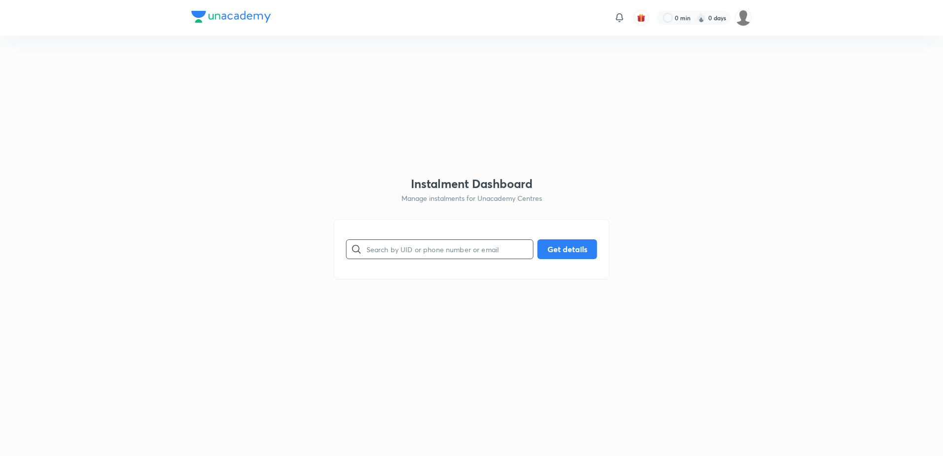
click at [413, 243] on input "text" at bounding box center [449, 248] width 167 height 25
paste input "6IZ68J8VMP"
type input "6IZ68J8VMP"
click at [575, 257] on button "Get details" at bounding box center [567, 248] width 60 height 20
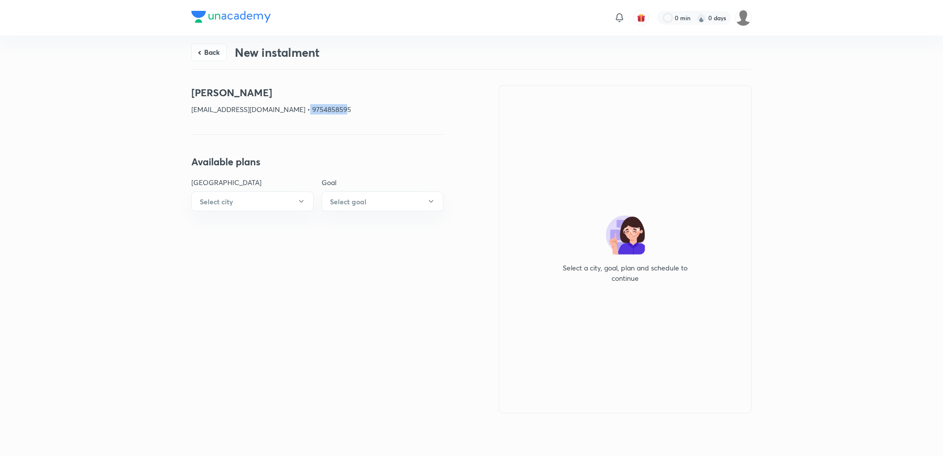
drag, startPoint x: 365, startPoint y: 112, endPoint x: 295, endPoint y: 111, distance: 70.0
click at [295, 111] on p "[EMAIL_ADDRESS][DOMAIN_NAME] • 9754858595" at bounding box center [317, 109] width 252 height 10
click at [219, 51] on button "Back" at bounding box center [208, 51] width 35 height 18
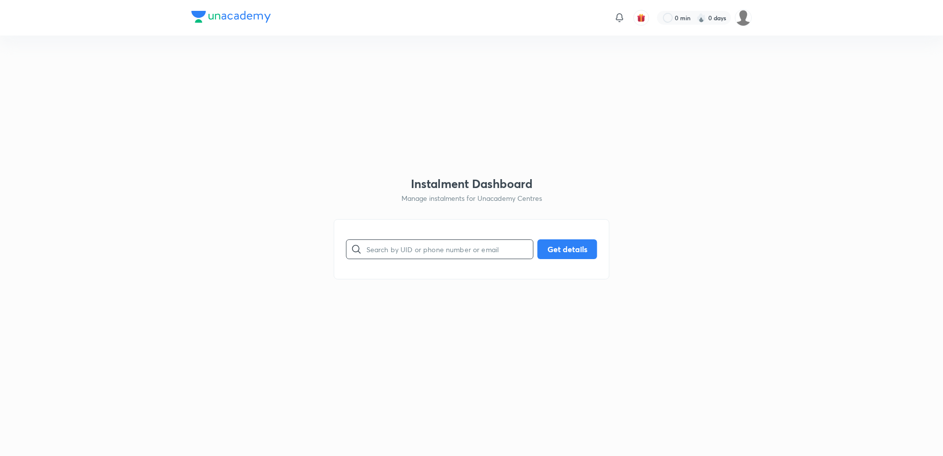
click at [412, 245] on input "text" at bounding box center [449, 248] width 167 height 25
paste input "8AE9U1IJC2"
type input "8AE9U1IJC2"
click at [567, 246] on button "Get details" at bounding box center [567, 248] width 60 height 20
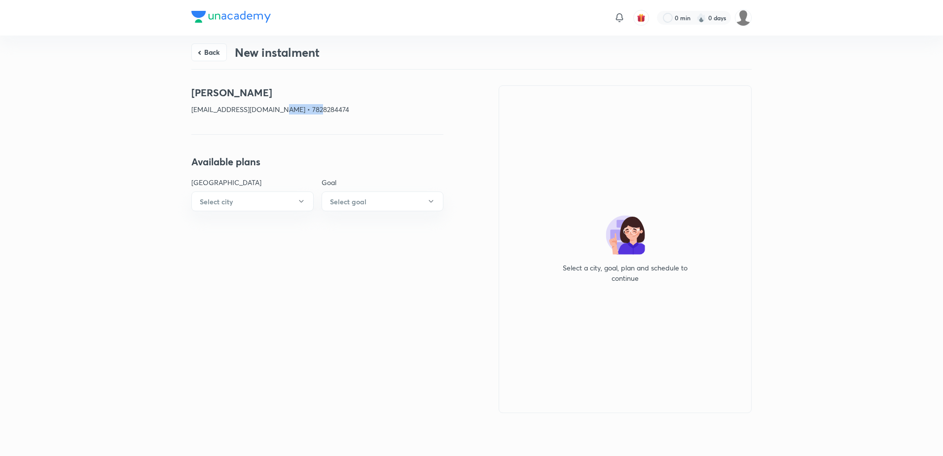
drag, startPoint x: 333, startPoint y: 106, endPoint x: 274, endPoint y: 111, distance: 59.4
click at [274, 111] on p "[EMAIL_ADDRESS][DOMAIN_NAME] • 7828284474" at bounding box center [317, 109] width 252 height 10
click at [212, 50] on button "Back" at bounding box center [208, 51] width 35 height 18
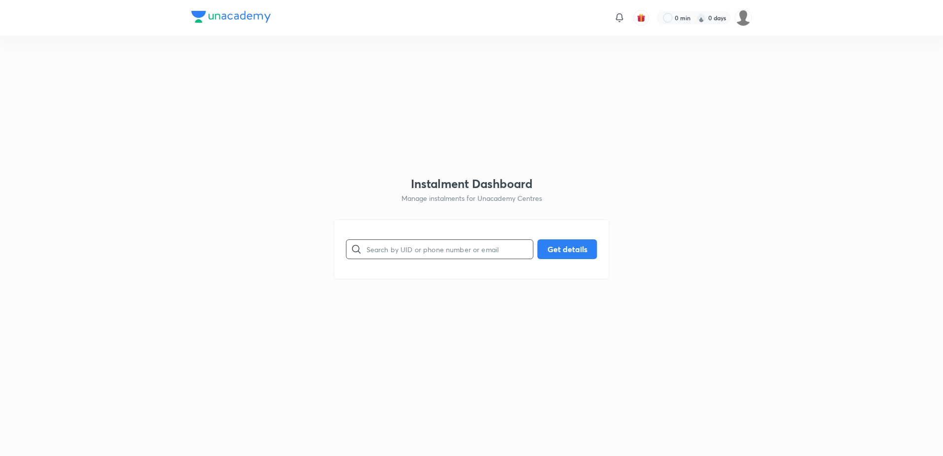
click at [426, 241] on input "text" at bounding box center [449, 248] width 167 height 25
paste input "4OAWCE0MCY"
type input "4OAWCE0MCY"
click at [563, 247] on button "Get details" at bounding box center [567, 248] width 60 height 20
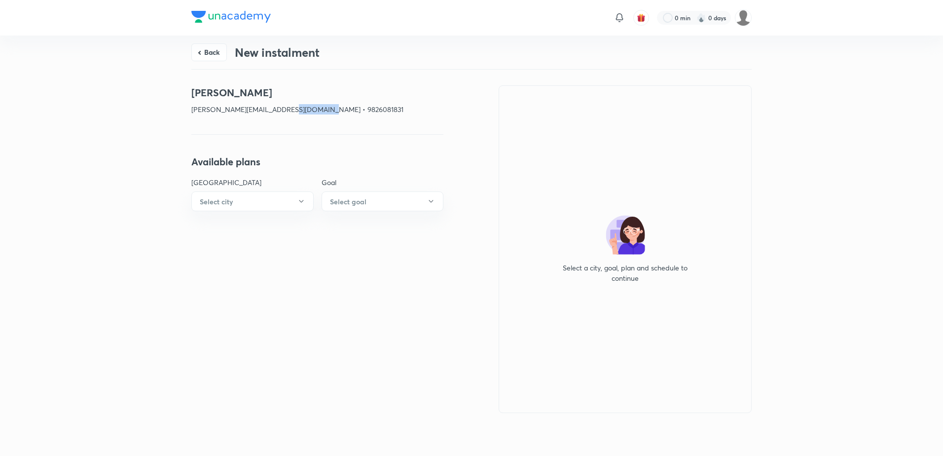
drag, startPoint x: 324, startPoint y: 109, endPoint x: 281, endPoint y: 109, distance: 42.9
click at [281, 109] on p "[PERSON_NAME][EMAIL_ADDRESS][DOMAIN_NAME] • 9826081831" at bounding box center [317, 109] width 252 height 10
click at [196, 49] on button "Back" at bounding box center [208, 52] width 35 height 18
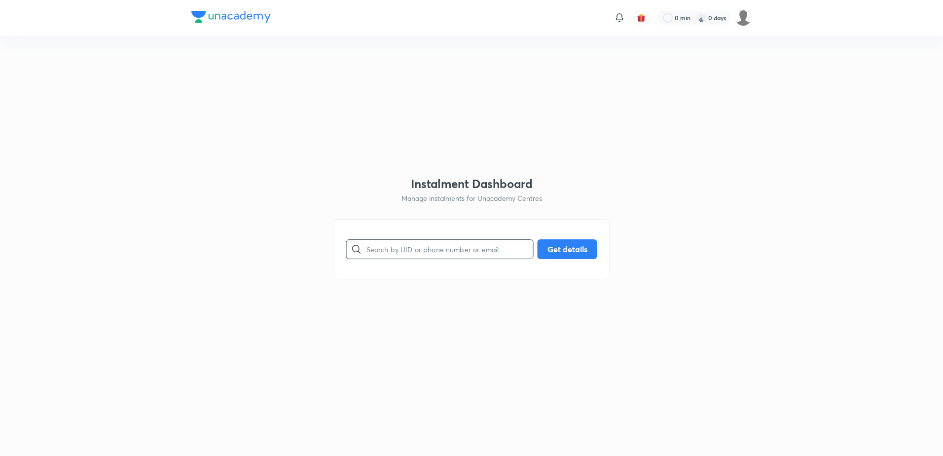
click at [367, 237] on input "text" at bounding box center [449, 248] width 167 height 25
paste input "BJWGQFTA0D"
type input "BJWGQFTA0D"
click at [588, 245] on button "Get details" at bounding box center [567, 248] width 60 height 20
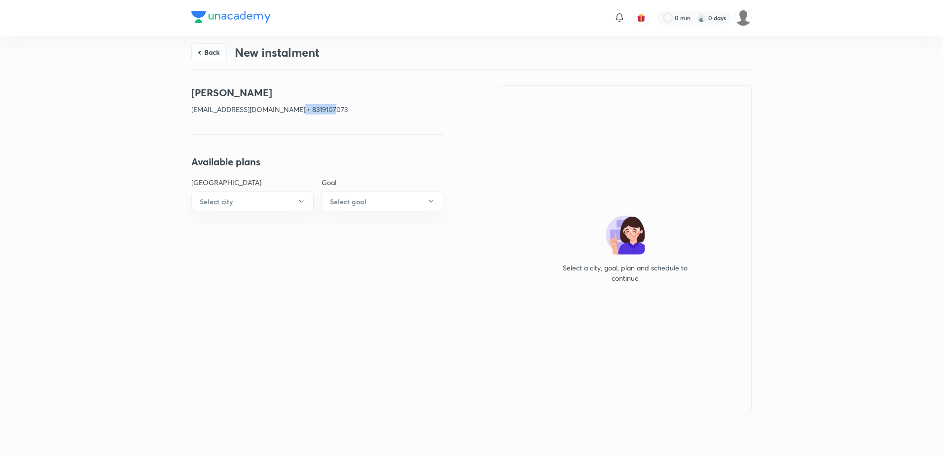
drag, startPoint x: 346, startPoint y: 113, endPoint x: 291, endPoint y: 112, distance: 55.2
click at [291, 112] on p "[EMAIL_ADDRESS][DOMAIN_NAME] • 8319107073" at bounding box center [317, 109] width 252 height 10
click at [204, 50] on button "Back" at bounding box center [208, 51] width 35 height 18
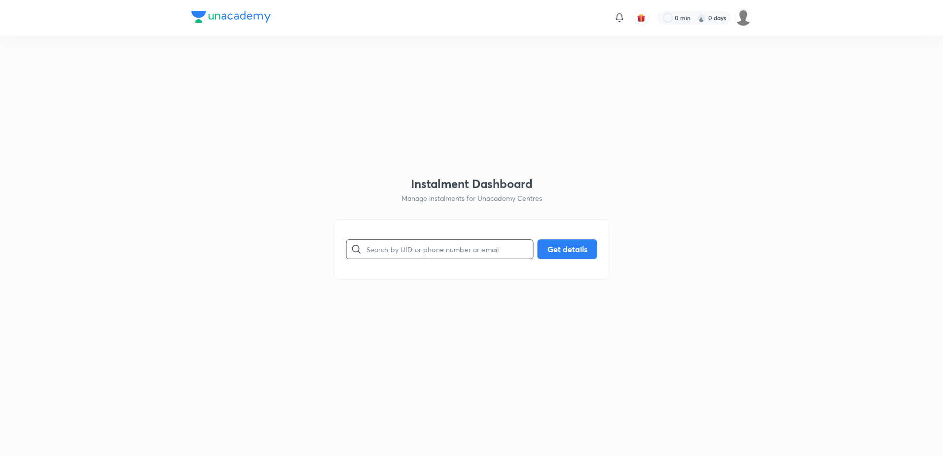
click at [469, 252] on input "text" at bounding box center [449, 248] width 167 height 25
paste input "VYEKE3Y94Z"
type input "VYEKE3Y94Z"
click at [587, 248] on button "Get details" at bounding box center [567, 248] width 60 height 20
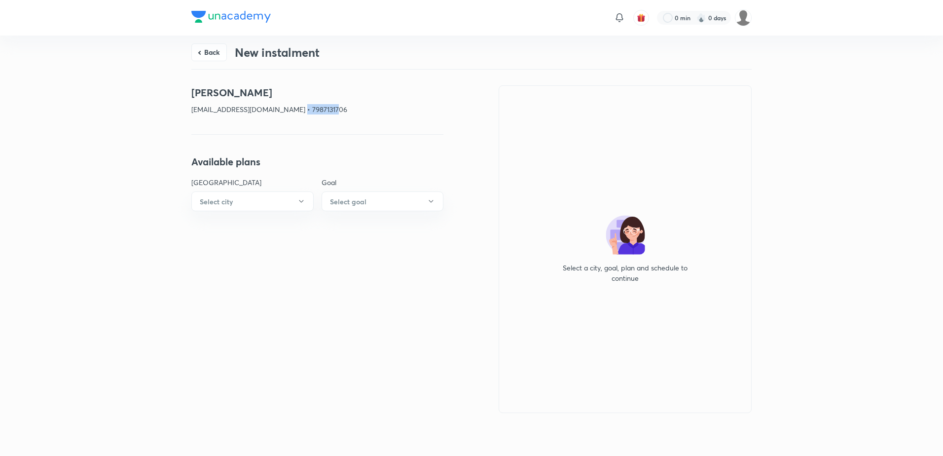
drag, startPoint x: 338, startPoint y: 111, endPoint x: 288, endPoint y: 108, distance: 49.9
click at [288, 108] on p "[EMAIL_ADDRESS][DOMAIN_NAME] • 7987131706" at bounding box center [317, 109] width 252 height 10
click at [220, 56] on button "Back" at bounding box center [208, 51] width 35 height 18
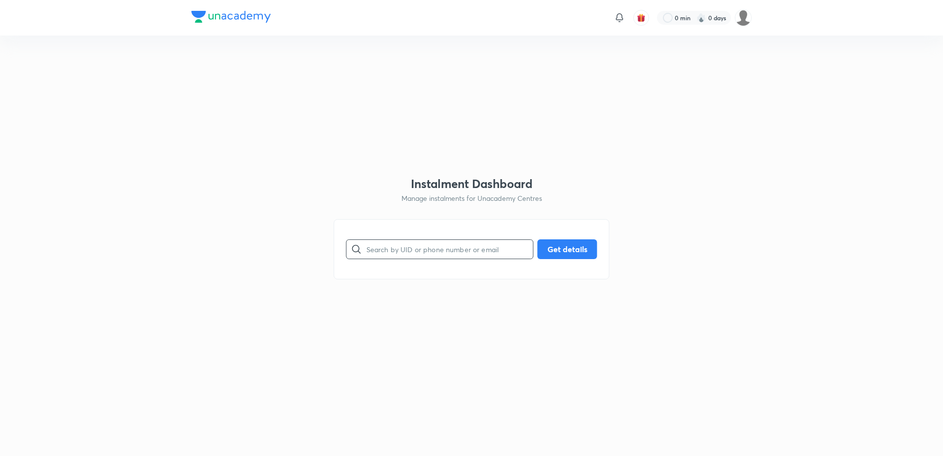
click at [421, 250] on input "text" at bounding box center [449, 248] width 167 height 25
paste input "JKMDPFH8BU"
type input "JKMDPFH8BU"
click at [561, 250] on button "Get details" at bounding box center [567, 248] width 60 height 20
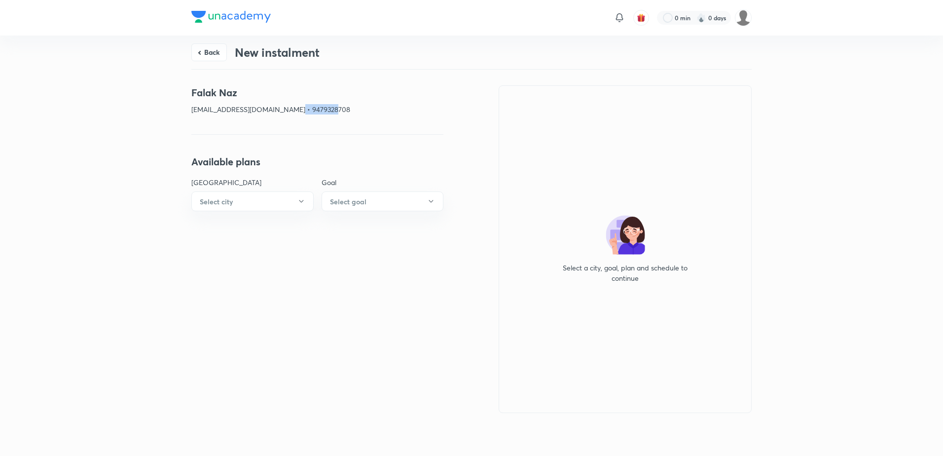
drag, startPoint x: 352, startPoint y: 107, endPoint x: 298, endPoint y: 109, distance: 54.3
click at [298, 109] on p "[EMAIL_ADDRESS][DOMAIN_NAME] • 9479328708" at bounding box center [317, 109] width 252 height 10
click at [207, 55] on button "Back" at bounding box center [208, 51] width 35 height 18
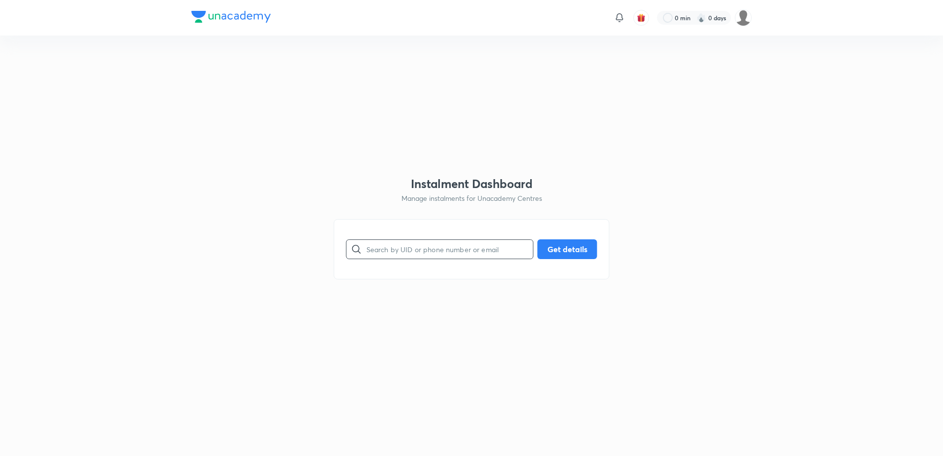
click at [437, 248] on input "text" at bounding box center [449, 248] width 167 height 25
paste input "F432SCXP21"
type input "F432SCXP21"
click at [566, 248] on button "Get details" at bounding box center [567, 248] width 60 height 20
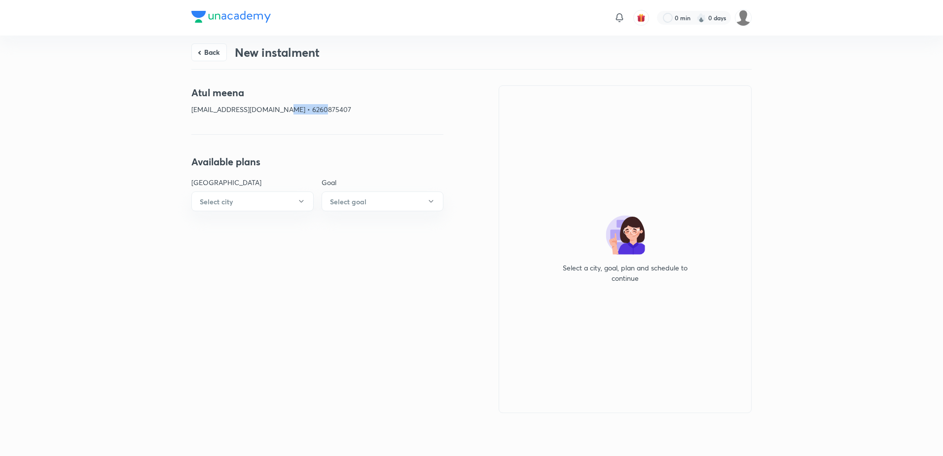
drag, startPoint x: 350, startPoint y: 111, endPoint x: 281, endPoint y: 107, distance: 69.2
click at [281, 107] on p "[EMAIL_ADDRESS][DOMAIN_NAME] • 6260875407" at bounding box center [317, 109] width 252 height 10
click at [217, 52] on button "Back" at bounding box center [208, 51] width 35 height 18
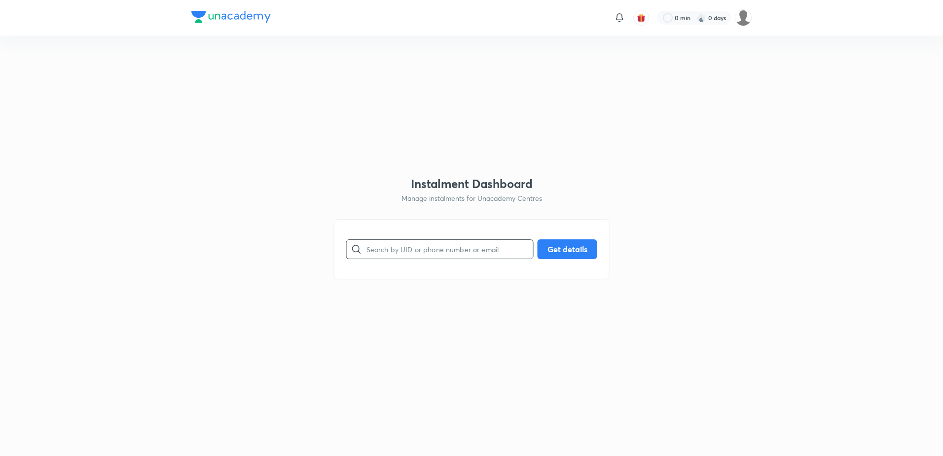
click at [454, 258] on input "text" at bounding box center [449, 248] width 167 height 25
paste input "967X99XNLT"
type input "967X99XNLT"
click at [581, 257] on button "Get details" at bounding box center [567, 248] width 60 height 20
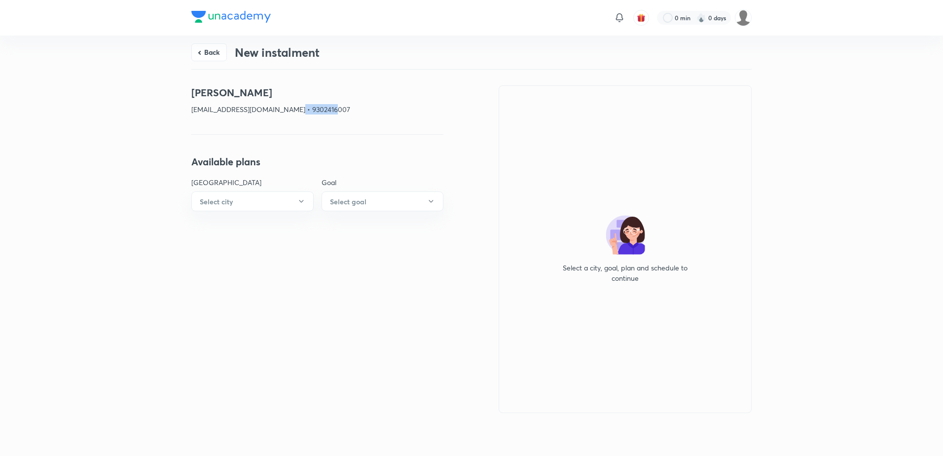
drag, startPoint x: 350, startPoint y: 111, endPoint x: 294, endPoint y: 107, distance: 56.3
click at [294, 107] on div "[PERSON_NAME] [EMAIL_ADDRESS][DOMAIN_NAME] • 9302416007" at bounding box center [317, 103] width 252 height 37
click at [209, 52] on button "Back" at bounding box center [208, 51] width 35 height 18
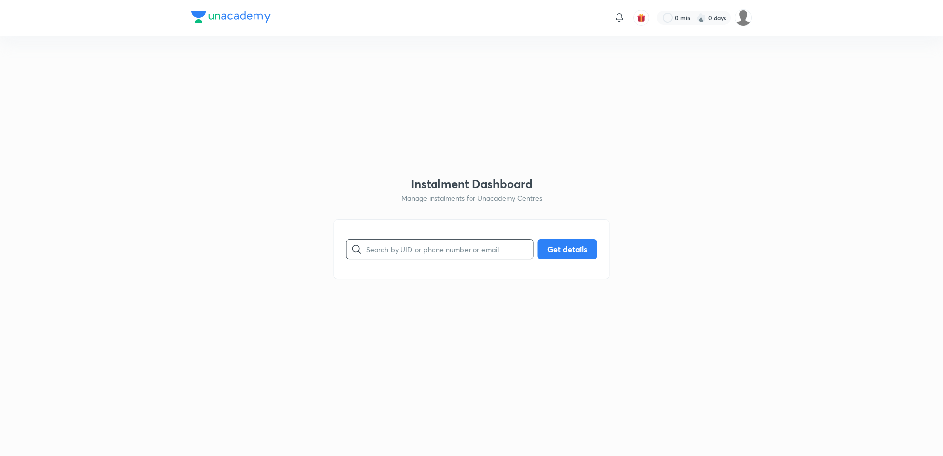
click at [439, 242] on input "text" at bounding box center [449, 248] width 167 height 25
paste input "L6Y0F4VVXC"
type input "L6Y0F4VVXC"
click at [582, 250] on button "Get details" at bounding box center [567, 248] width 60 height 20
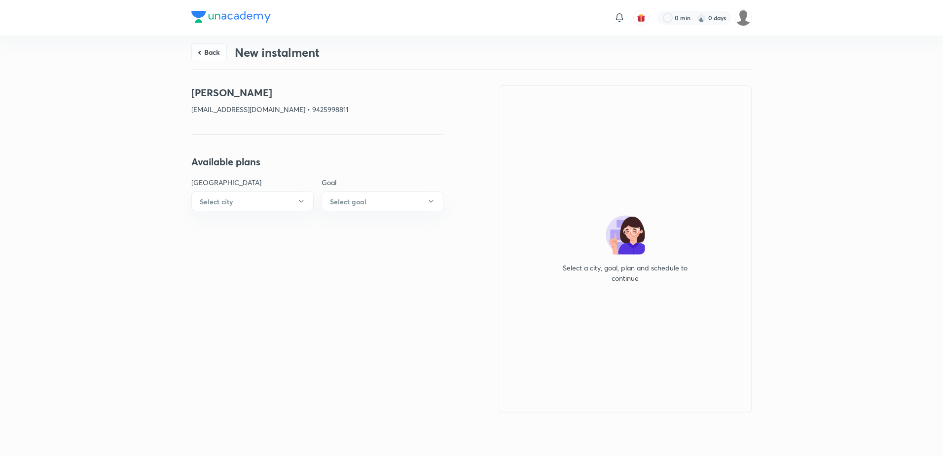
drag, startPoint x: 364, startPoint y: 111, endPoint x: 324, endPoint y: 108, distance: 40.5
click at [324, 108] on p "[EMAIL_ADDRESS][DOMAIN_NAME] • 9425998811" at bounding box center [317, 109] width 252 height 10
click at [214, 47] on button "Back" at bounding box center [208, 51] width 35 height 18
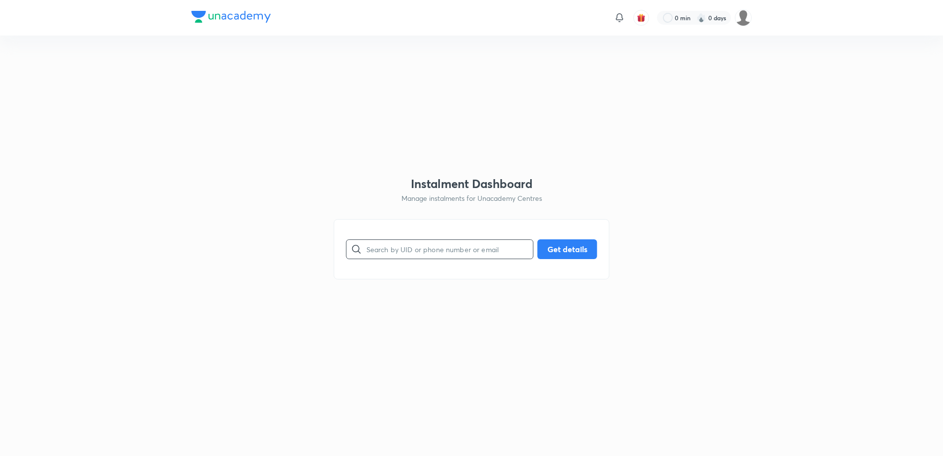
click at [425, 251] on input "text" at bounding box center [449, 248] width 167 height 25
paste input "WL1VVBANUH"
type input "WL1VVBANUH"
click at [577, 252] on button "Get details" at bounding box center [567, 248] width 60 height 20
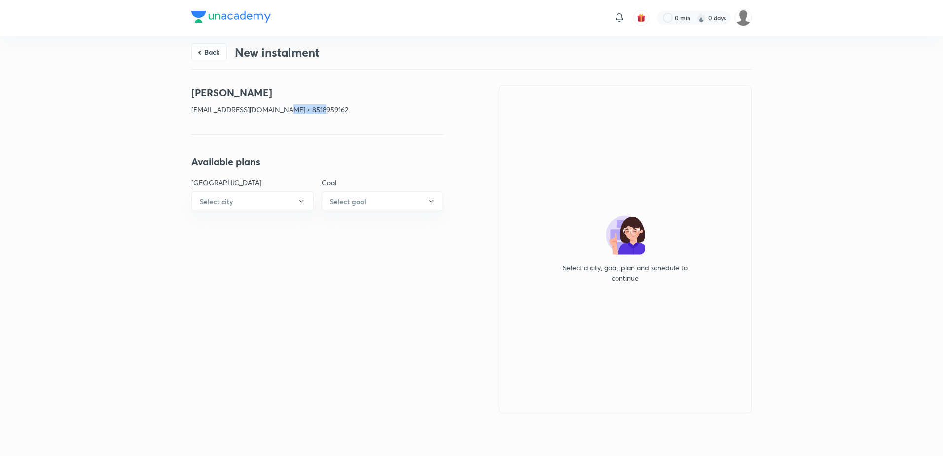
drag, startPoint x: 343, startPoint y: 105, endPoint x: 282, endPoint y: 108, distance: 60.7
click at [282, 108] on p "[EMAIL_ADDRESS][DOMAIN_NAME] • 8518959162" at bounding box center [317, 109] width 252 height 10
drag, startPoint x: 209, startPoint y: 53, endPoint x: 282, endPoint y: 100, distance: 86.7
click at [209, 51] on button "Back" at bounding box center [208, 52] width 35 height 18
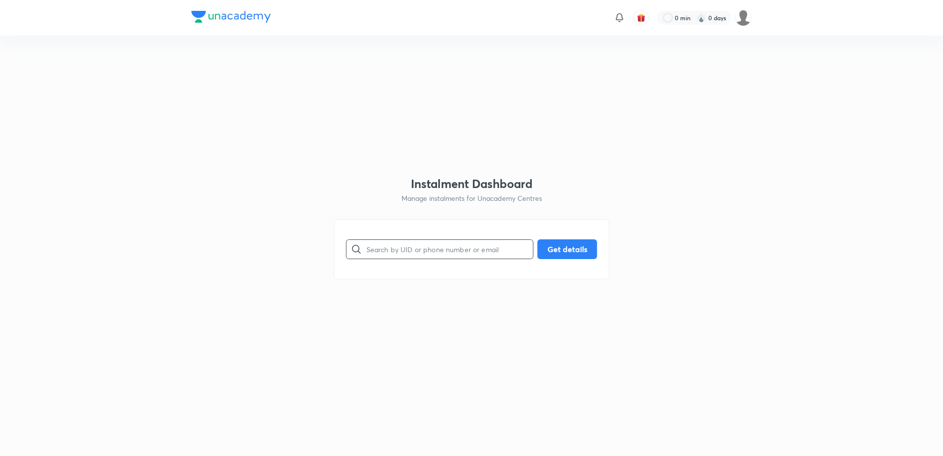
click at [400, 253] on input "text" at bounding box center [449, 248] width 167 height 25
paste input "CI9GXQ430M"
type input "CI9GXQ430M"
click at [536, 249] on div "CI9GXQ430M ​ Get details" at bounding box center [471, 249] width 251 height 20
click at [551, 249] on button "Get details" at bounding box center [567, 248] width 60 height 20
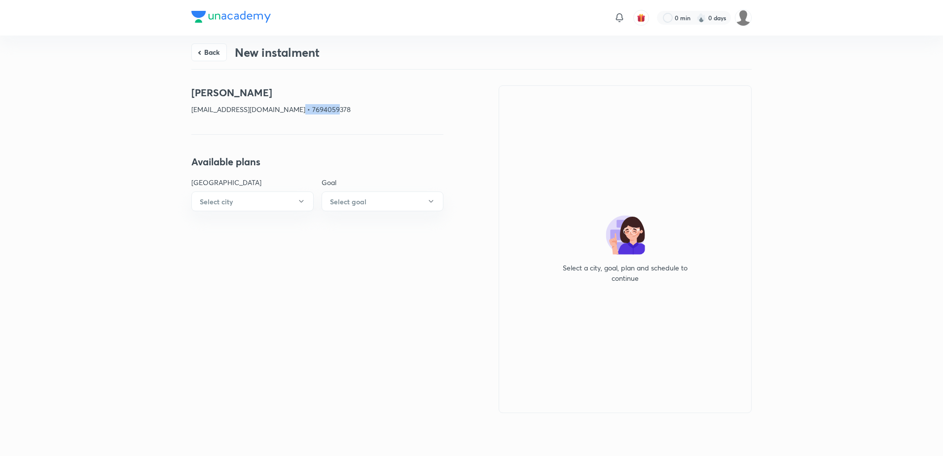
drag, startPoint x: 351, startPoint y: 108, endPoint x: 293, endPoint y: 104, distance: 57.8
click at [293, 104] on p "[EMAIL_ADDRESS][DOMAIN_NAME] • 7694059378" at bounding box center [317, 109] width 252 height 10
click at [236, 58] on h3 "New instalment" at bounding box center [277, 52] width 85 height 14
click at [209, 49] on button "Back" at bounding box center [208, 51] width 35 height 18
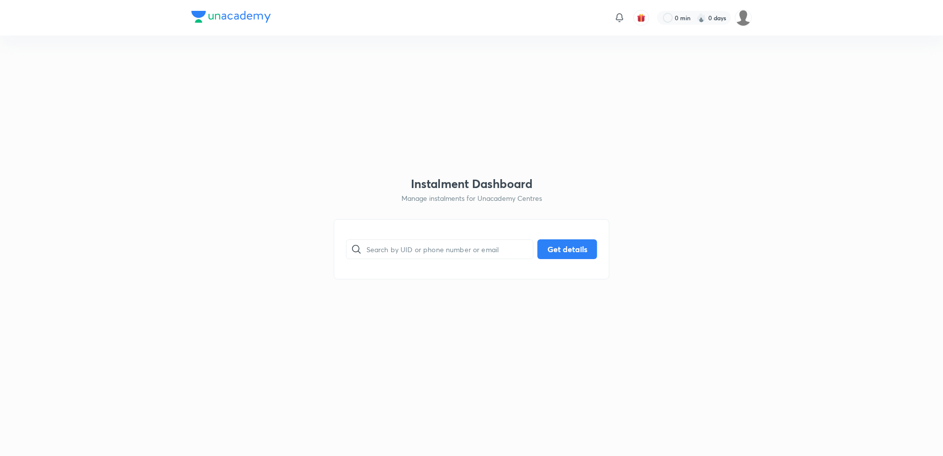
click at [429, 270] on div "​ Get details" at bounding box center [472, 249] width 276 height 60
click at [436, 251] on input "text" at bounding box center [449, 248] width 167 height 25
paste input "SJ9V0UII8K"
type input "SJ9V0UII8K"
click at [565, 248] on button "Get details" at bounding box center [567, 248] width 60 height 20
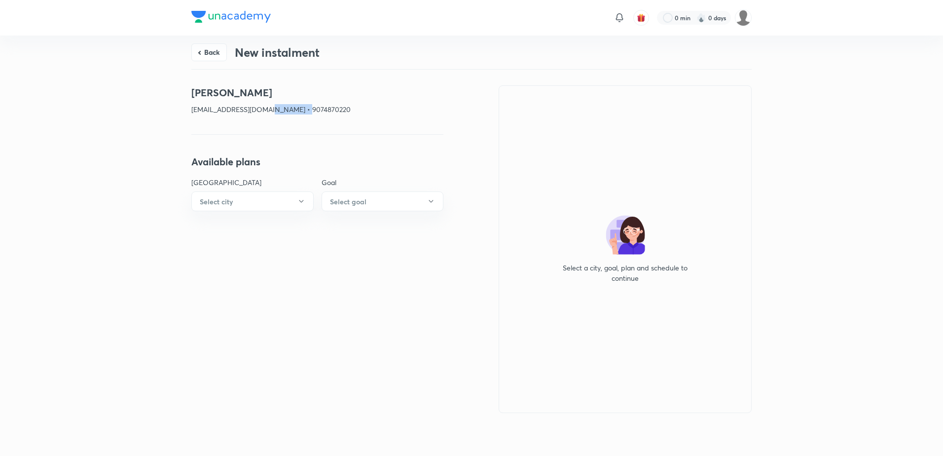
drag, startPoint x: 353, startPoint y: 103, endPoint x: 267, endPoint y: 106, distance: 85.9
click at [267, 106] on div "[PERSON_NAME] [EMAIL_ADDRESS][DOMAIN_NAME] • 9074870220" at bounding box center [317, 103] width 252 height 37
click at [210, 51] on button "Back" at bounding box center [208, 51] width 35 height 18
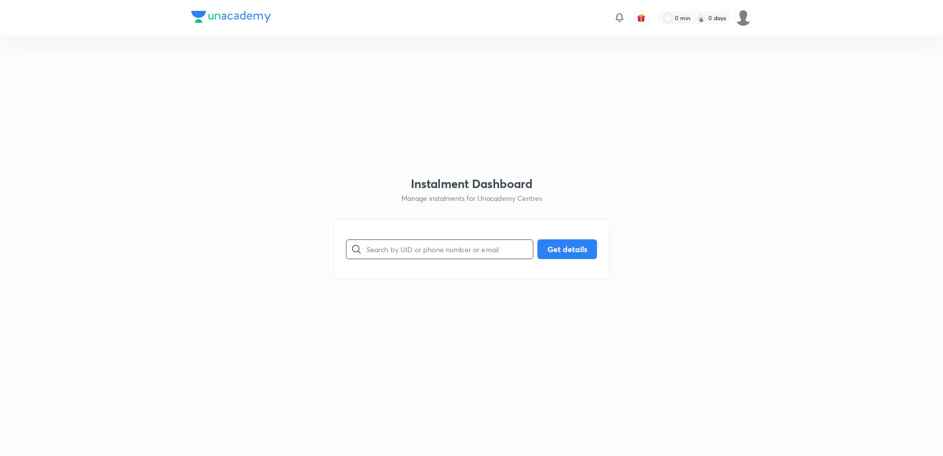
click at [444, 249] on input "text" at bounding box center [449, 248] width 167 height 25
paste input "WUDNHQPJE8"
type input "WUDNHQPJE8"
click at [557, 246] on button "Get details" at bounding box center [567, 248] width 60 height 20
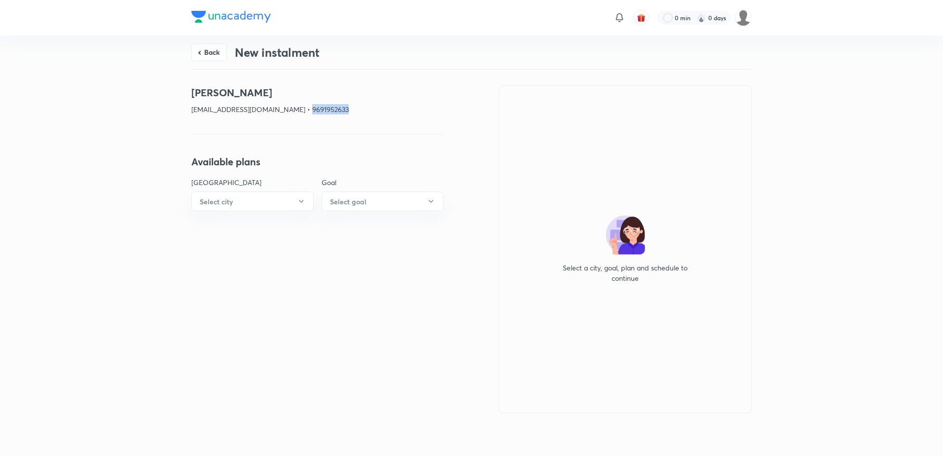
drag, startPoint x: 338, startPoint y: 108, endPoint x: 294, endPoint y: 108, distance: 43.9
click at [294, 108] on p "[EMAIL_ADDRESS][DOMAIN_NAME] • 9691952633" at bounding box center [317, 109] width 252 height 10
click at [211, 52] on button "Back" at bounding box center [208, 51] width 35 height 18
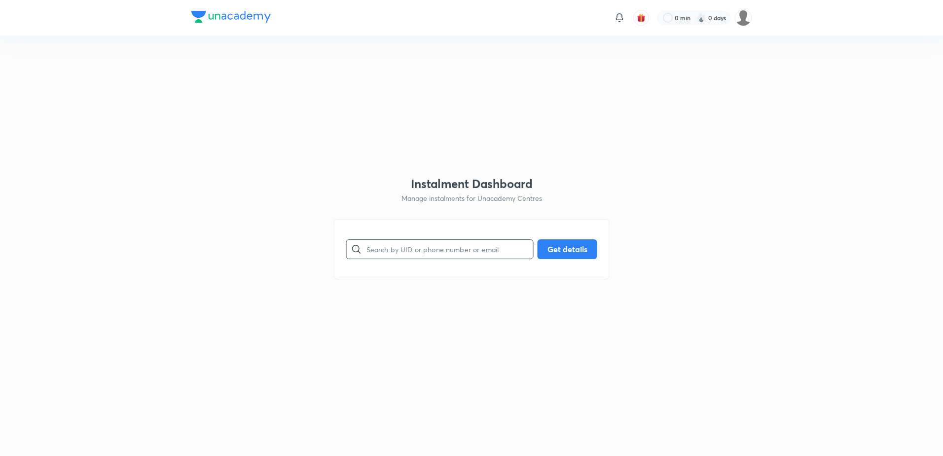
click at [474, 249] on input "text" at bounding box center [449, 248] width 167 height 25
paste input "UFZNMD5L2C"
type input "UFZNMD5L2C"
click at [584, 253] on button "Get details" at bounding box center [567, 248] width 60 height 20
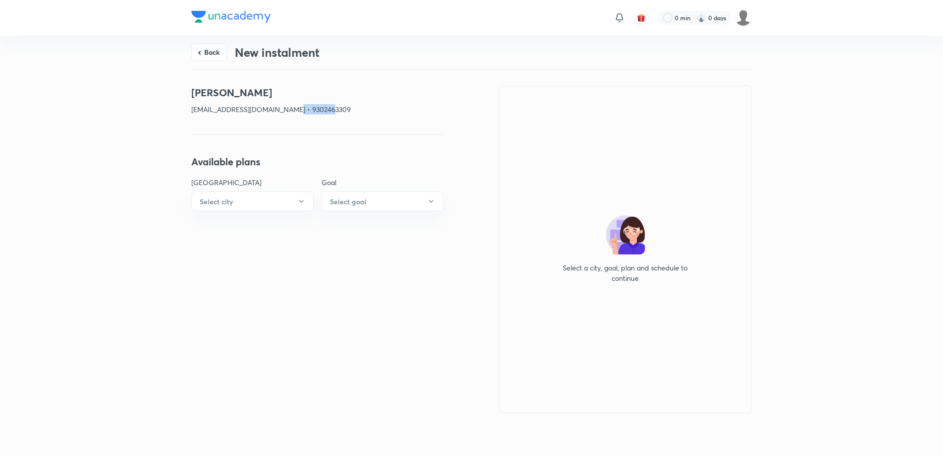
drag, startPoint x: 341, startPoint y: 107, endPoint x: 291, endPoint y: 110, distance: 49.4
click at [291, 110] on p "[EMAIL_ADDRESS][DOMAIN_NAME] • 9302463309" at bounding box center [317, 109] width 252 height 10
click at [219, 55] on button "Back" at bounding box center [208, 51] width 35 height 18
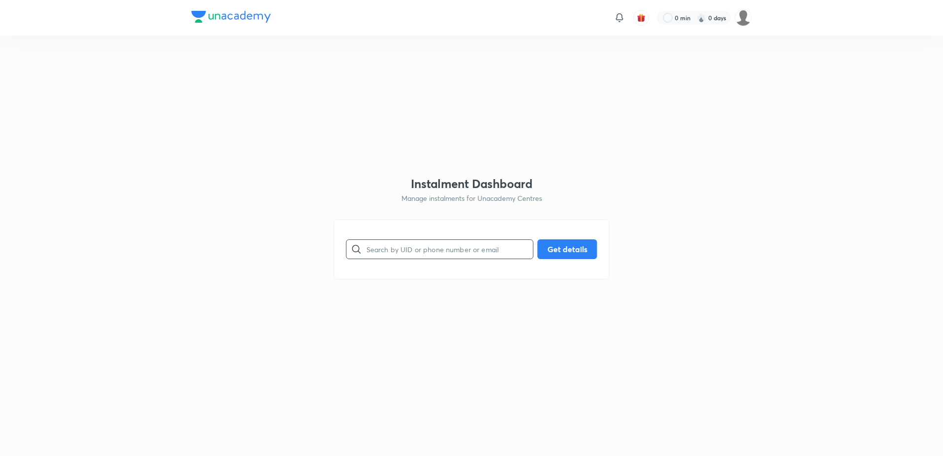
click at [479, 246] on input "text" at bounding box center [449, 248] width 167 height 25
paste input "YC9J7CUDX7"
type input "YC9J7CUDX7"
click at [565, 246] on button "Get details" at bounding box center [567, 248] width 60 height 20
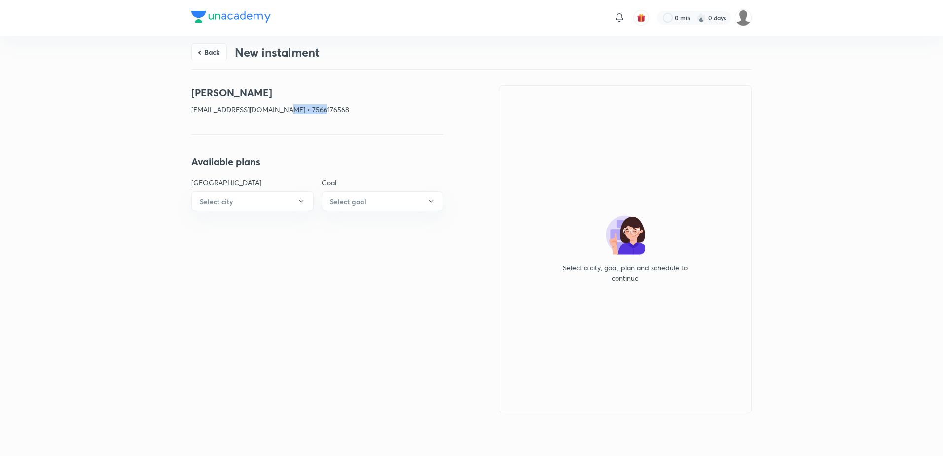
drag, startPoint x: 342, startPoint y: 112, endPoint x: 279, endPoint y: 111, distance: 63.6
click at [279, 111] on p "[EMAIL_ADDRESS][DOMAIN_NAME] • 7566176568" at bounding box center [317, 109] width 252 height 10
click at [203, 52] on button "Back" at bounding box center [208, 51] width 35 height 18
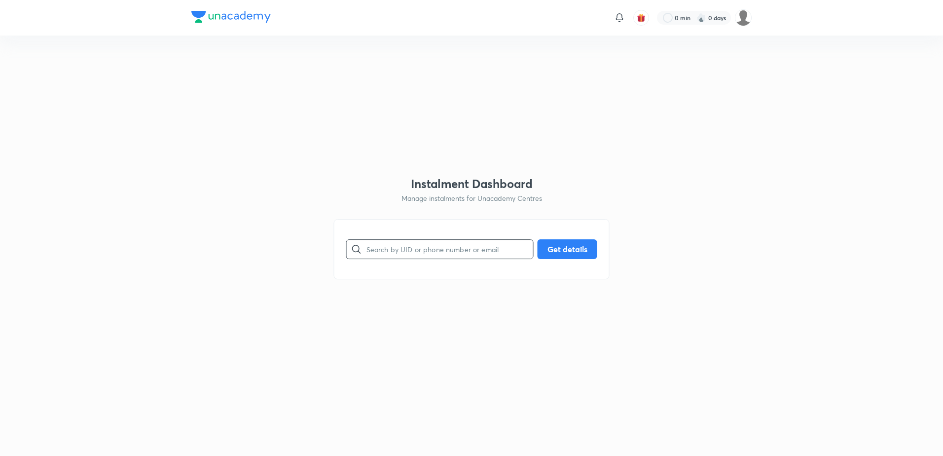
click at [442, 257] on input "text" at bounding box center [449, 248] width 167 height 25
paste input "J1OTMIYTVE"
type input "J1OTMIYTVE"
click at [575, 253] on button "Get details" at bounding box center [567, 248] width 60 height 20
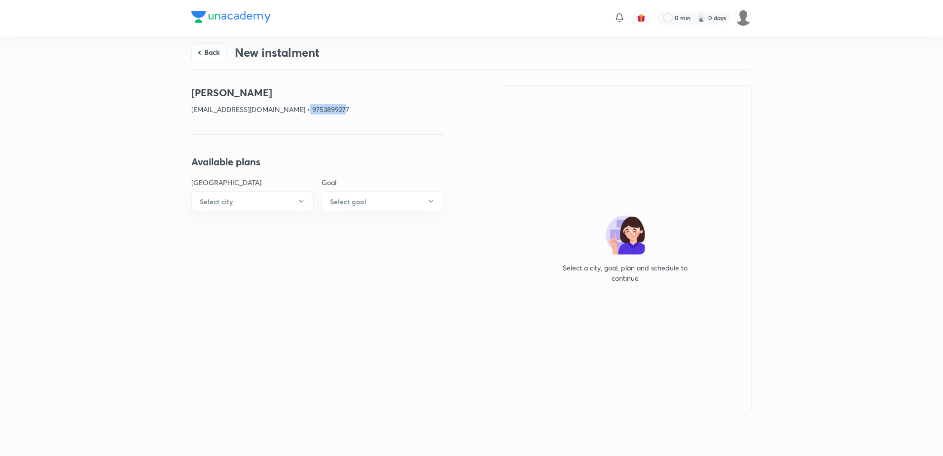
drag, startPoint x: 350, startPoint y: 113, endPoint x: 298, endPoint y: 108, distance: 52.5
click at [298, 108] on p "[EMAIL_ADDRESS][DOMAIN_NAME] • 9753899277" at bounding box center [317, 109] width 252 height 10
click at [206, 47] on button "Back" at bounding box center [208, 51] width 35 height 18
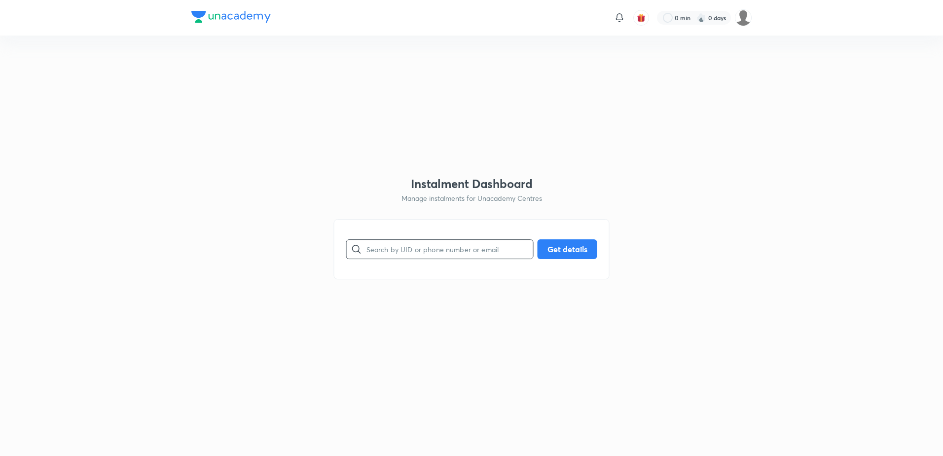
click at [395, 256] on input "text" at bounding box center [449, 248] width 167 height 25
paste input "[EMAIL_ADDRESS][DOMAIN_NAME]"
type input "[EMAIL_ADDRESS][DOMAIN_NAME]"
click at [581, 253] on button "Get details" at bounding box center [567, 248] width 60 height 20
